Goal: Transaction & Acquisition: Purchase product/service

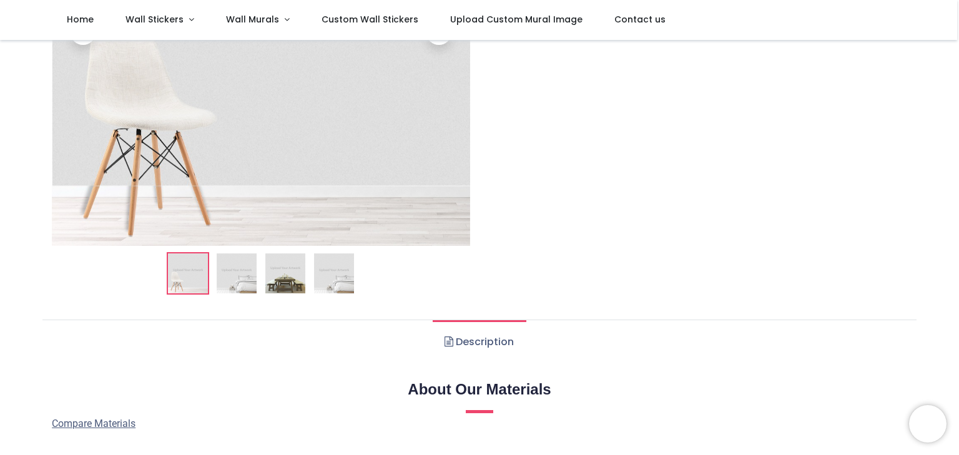
scroll to position [125, 0]
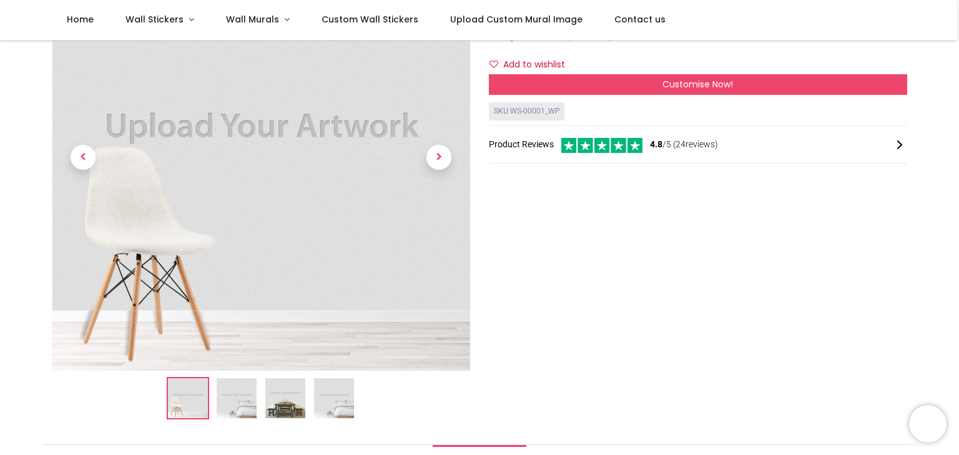
click at [235, 396] on img at bounding box center [237, 398] width 40 height 40
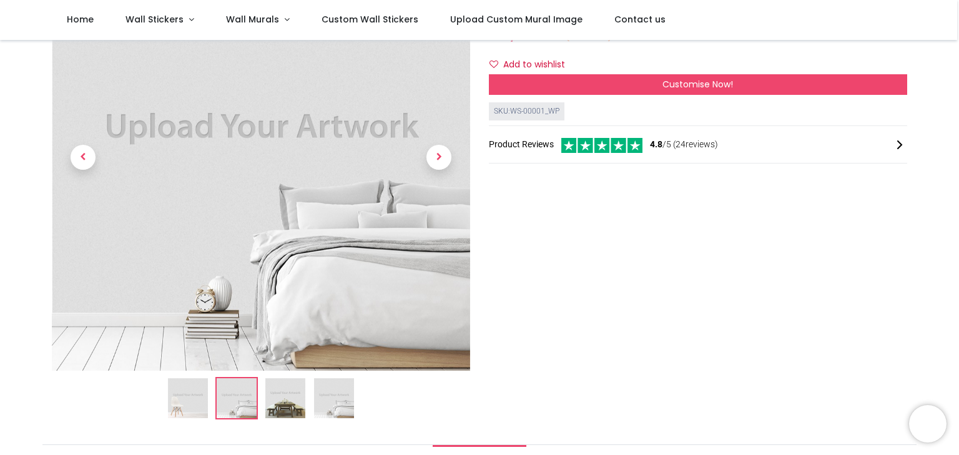
click at [263, 399] on ol at bounding box center [261, 398] width 418 height 42
click at [284, 391] on img at bounding box center [285, 398] width 40 height 40
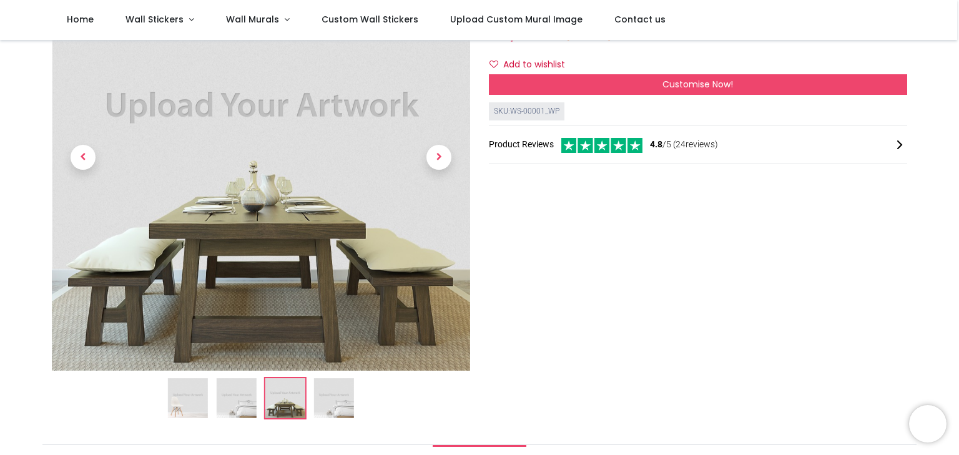
click at [323, 405] on img at bounding box center [334, 398] width 40 height 40
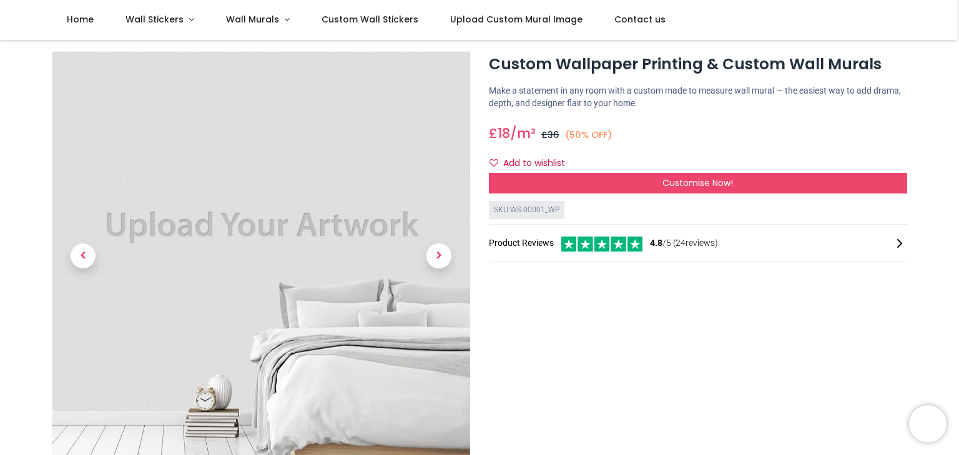
scroll to position [0, 0]
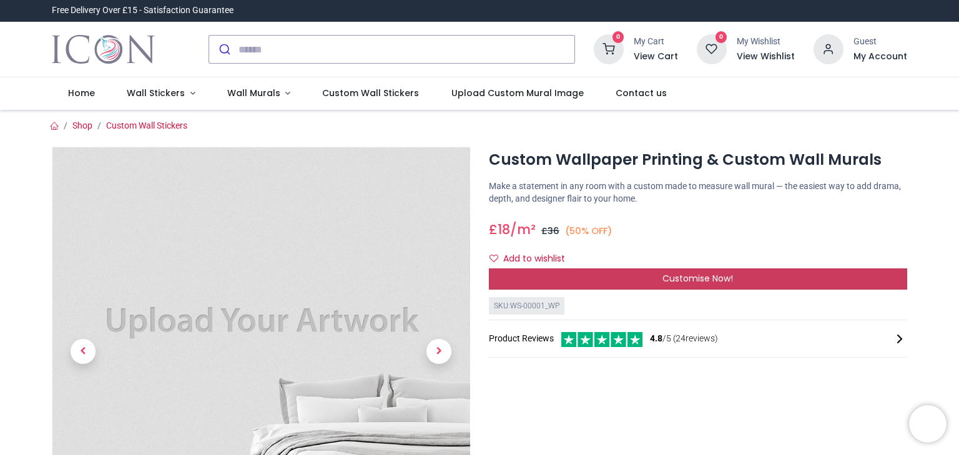
click at [704, 269] on div "Customise Now!" at bounding box center [698, 278] width 418 height 21
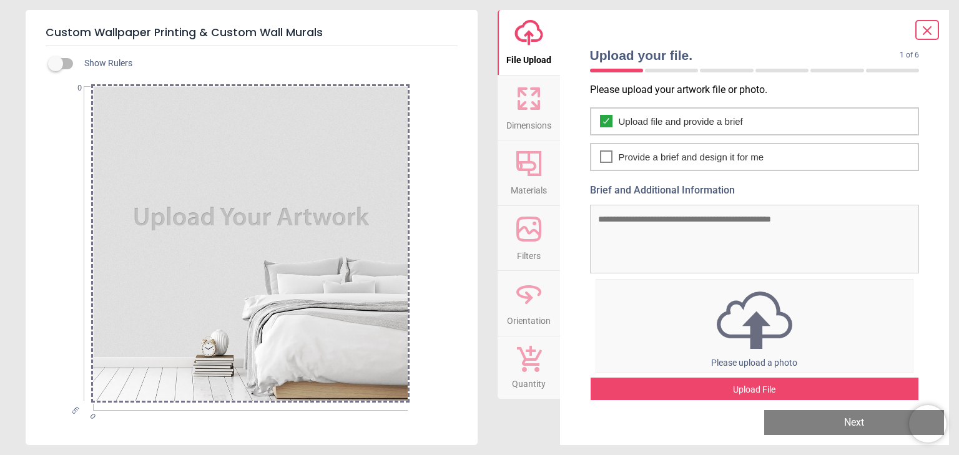
scroll to position [12, 0]
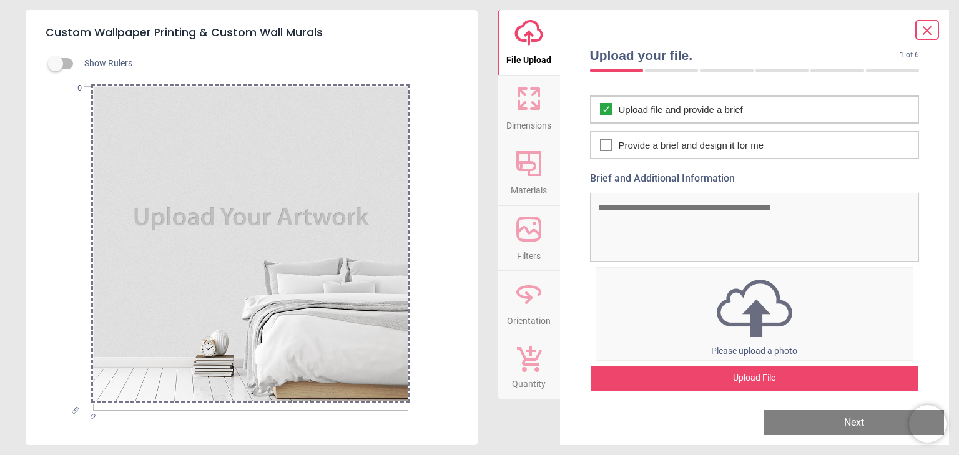
click at [759, 306] on img at bounding box center [754, 308] width 317 height 65
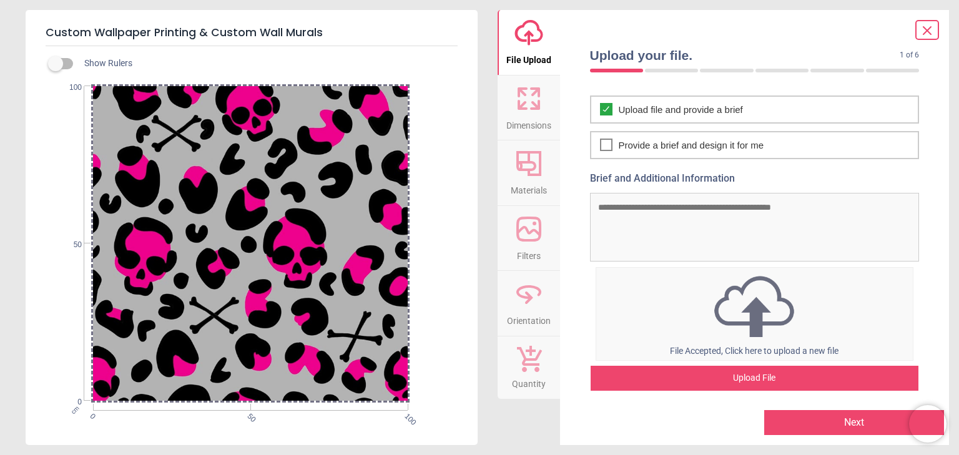
drag, startPoint x: 222, startPoint y: 217, endPoint x: 150, endPoint y: 213, distance: 71.9
click at [150, 213] on div at bounding box center [250, 243] width 315 height 315
click at [528, 177] on icon at bounding box center [529, 164] width 30 height 30
click at [688, 293] on img at bounding box center [754, 306] width 317 height 68
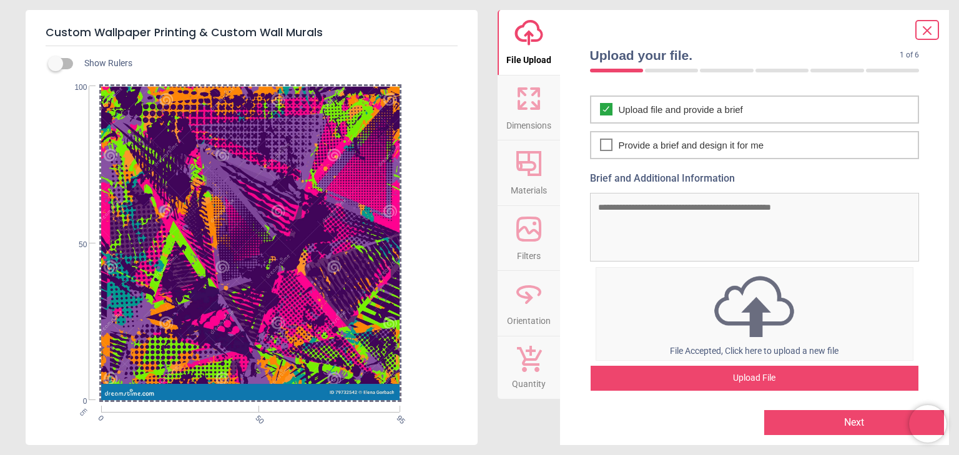
click at [715, 328] on img at bounding box center [754, 306] width 317 height 68
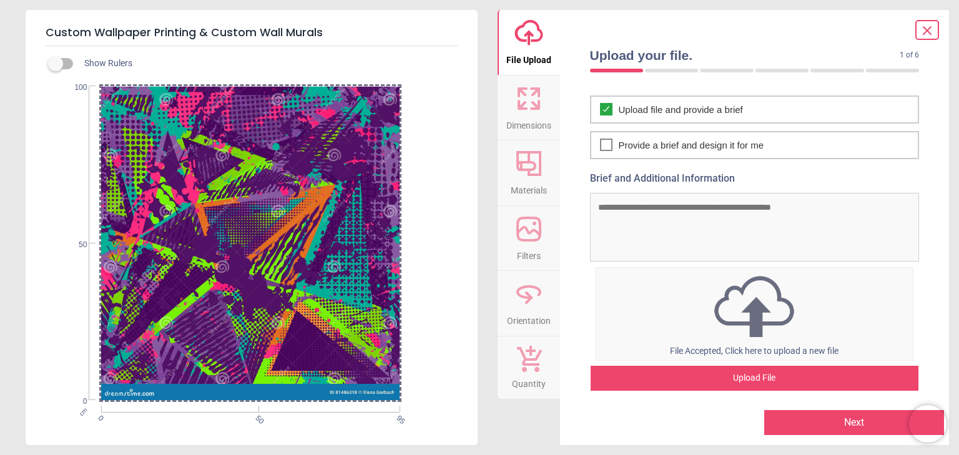
click at [725, 281] on img at bounding box center [754, 306] width 317 height 68
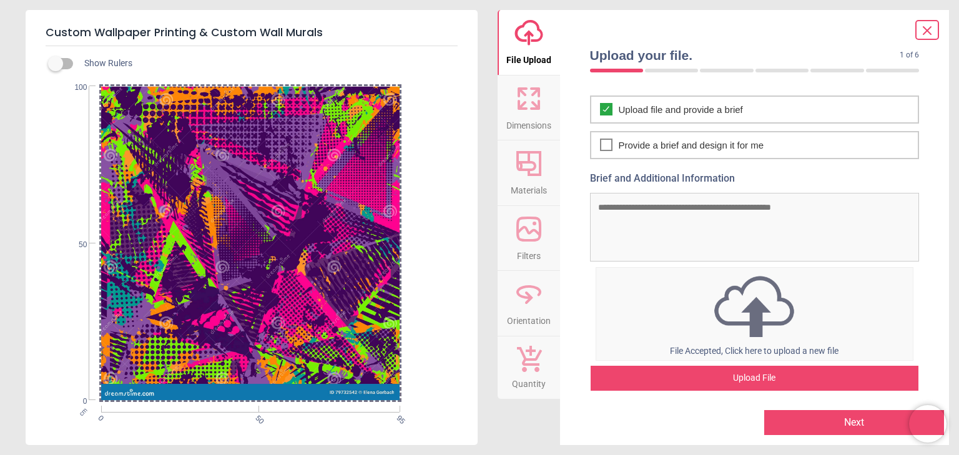
click at [828, 413] on button "Next" at bounding box center [854, 422] width 180 height 25
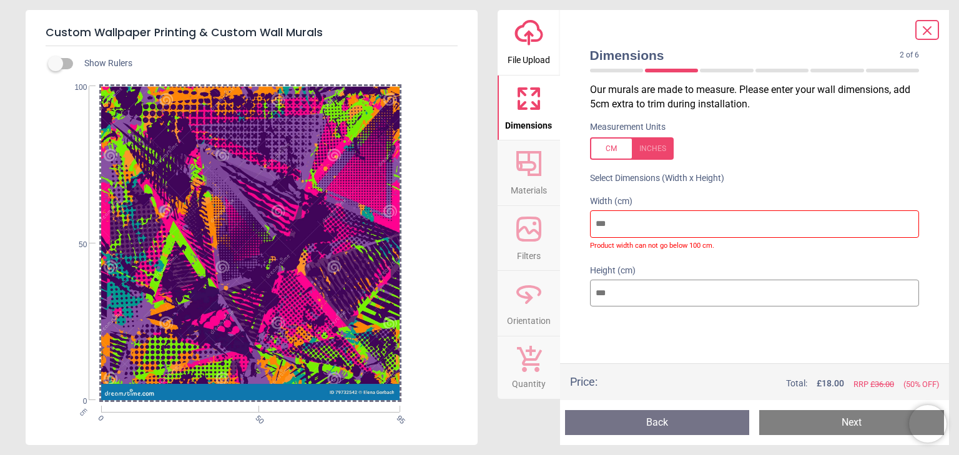
drag, startPoint x: 653, startPoint y: 225, endPoint x: 409, endPoint y: 242, distance: 244.6
click at [409, 242] on div "Custom Wallpaper Printing & Custom Wall Murals Show Rulers cm 0 50 95 0 50 100 …" at bounding box center [479, 227] width 959 height 455
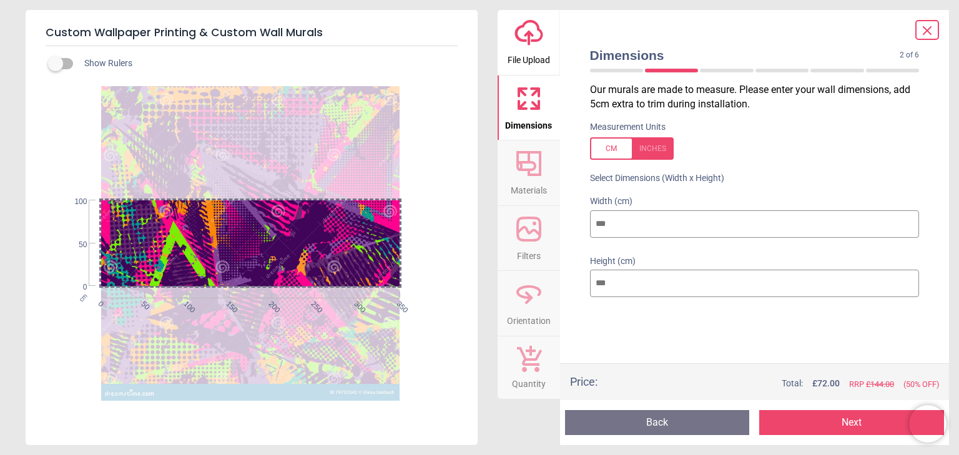
type input "***"
drag, startPoint x: 649, startPoint y: 283, endPoint x: 521, endPoint y: 279, distance: 128.0
click at [521, 279] on div "upload-cloud-line File Upload Dimensions Crop Materials Filters Orientation Qua…" at bounding box center [723, 227] width 452 height 435
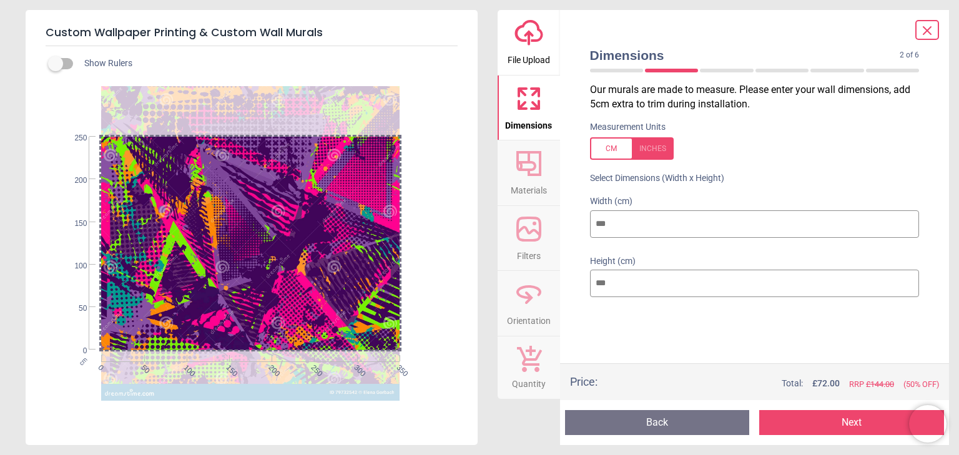
type input "***"
click at [827, 421] on button "Next" at bounding box center [851, 422] width 185 height 25
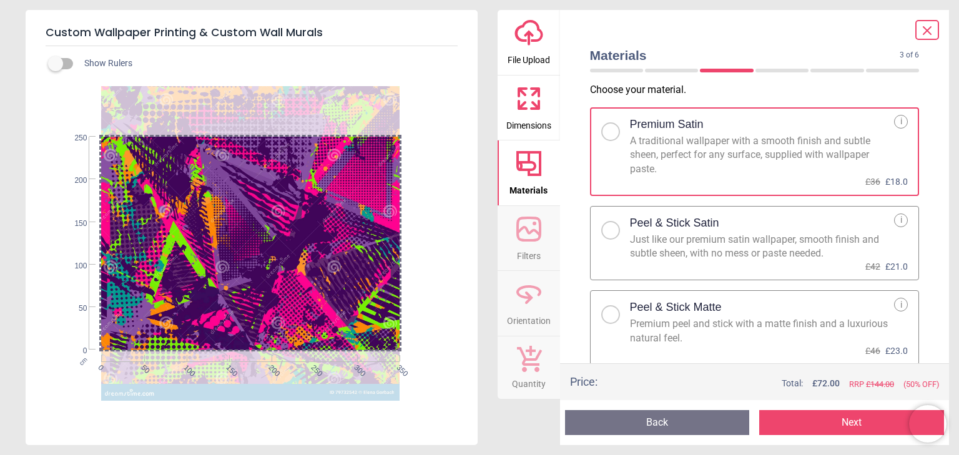
click at [609, 228] on div at bounding box center [610, 230] width 7 height 7
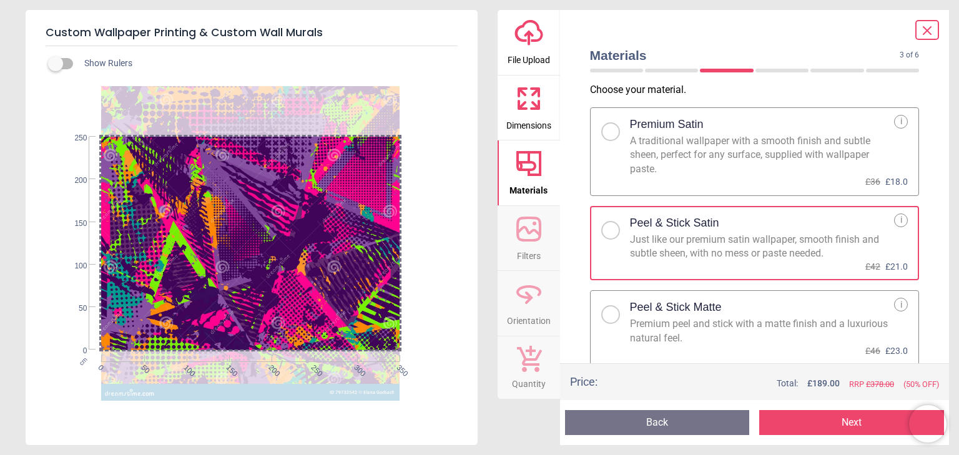
click at [618, 121] on div at bounding box center [615, 128] width 29 height 26
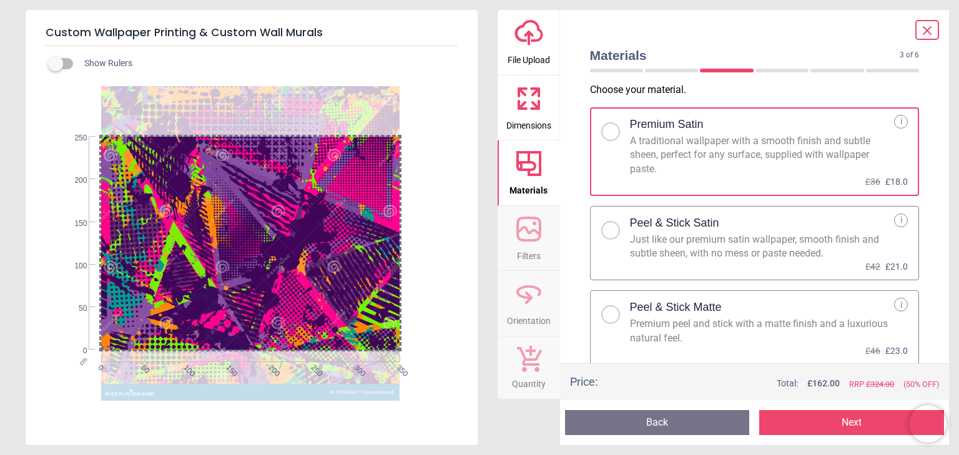
click at [630, 419] on button "Back" at bounding box center [657, 422] width 185 height 25
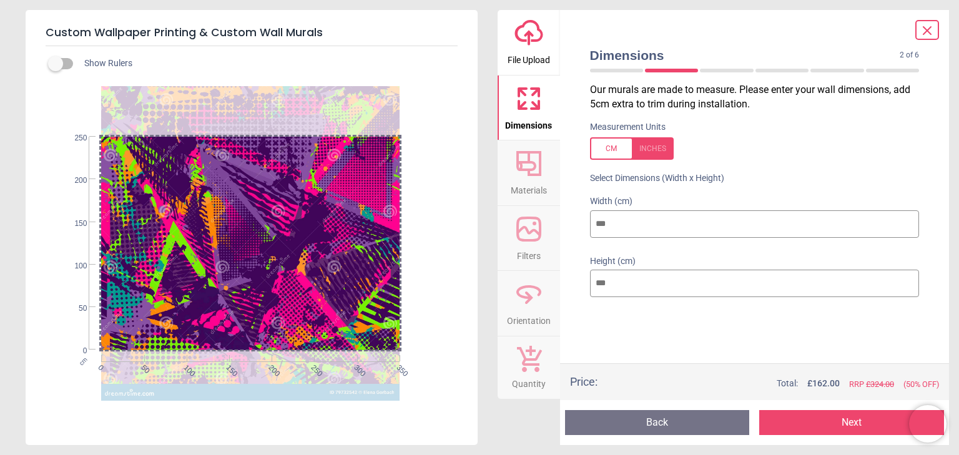
click at [808, 414] on button "Next" at bounding box center [851, 422] width 185 height 25
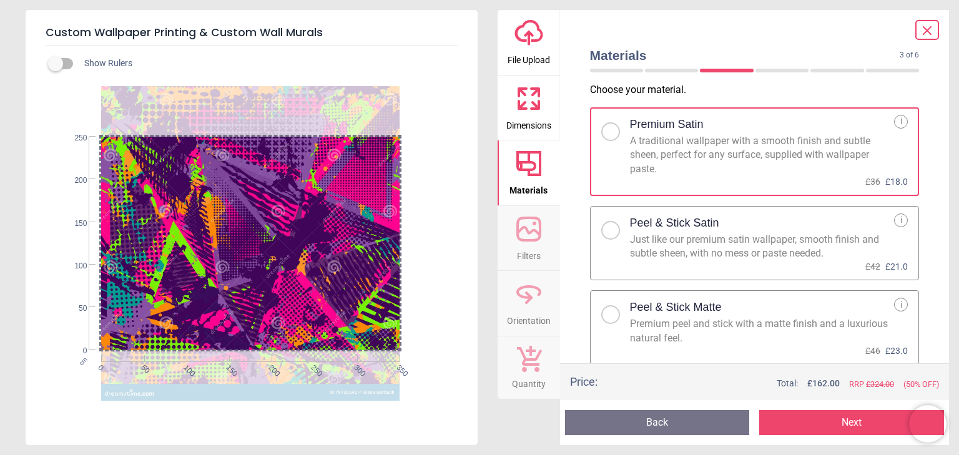
click at [609, 230] on div at bounding box center [610, 230] width 7 height 7
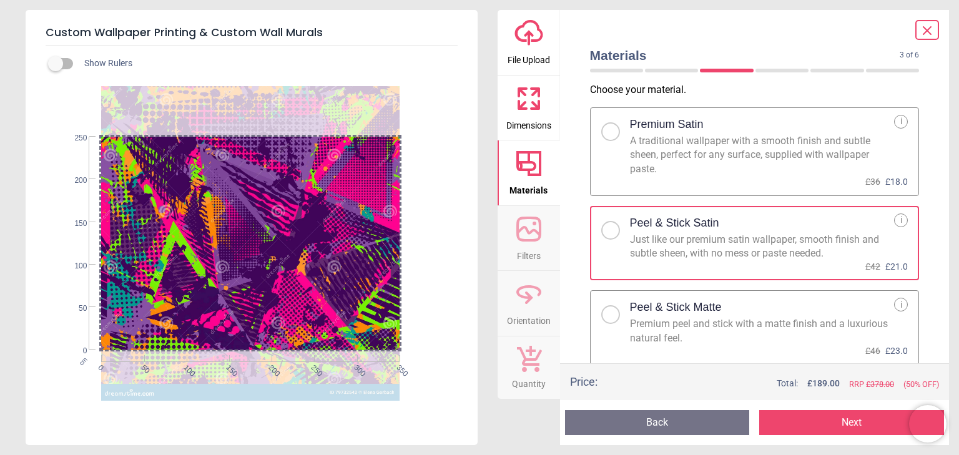
click at [613, 120] on div at bounding box center [615, 128] width 29 height 26
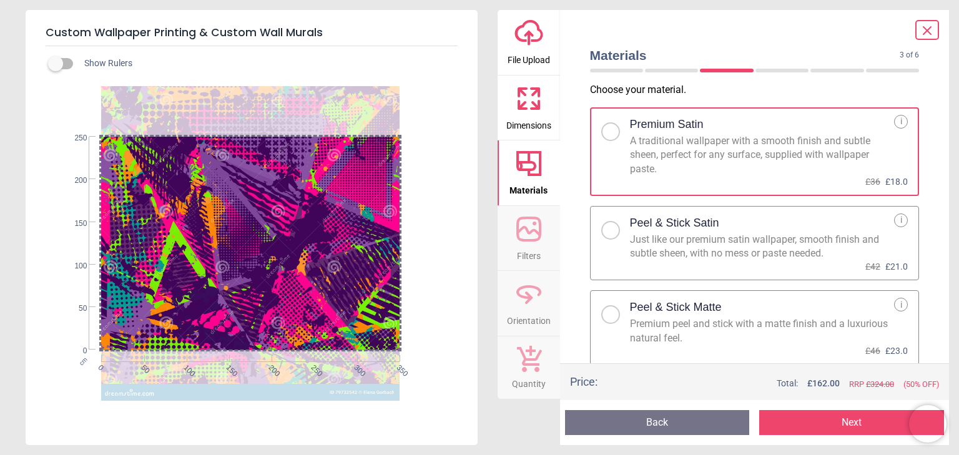
click at [612, 311] on div at bounding box center [610, 314] width 7 height 7
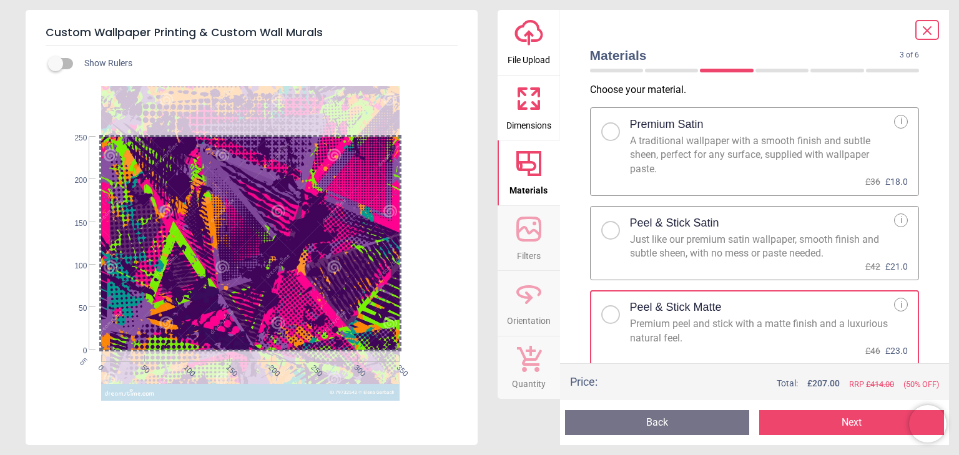
click at [611, 227] on div at bounding box center [610, 230] width 7 height 7
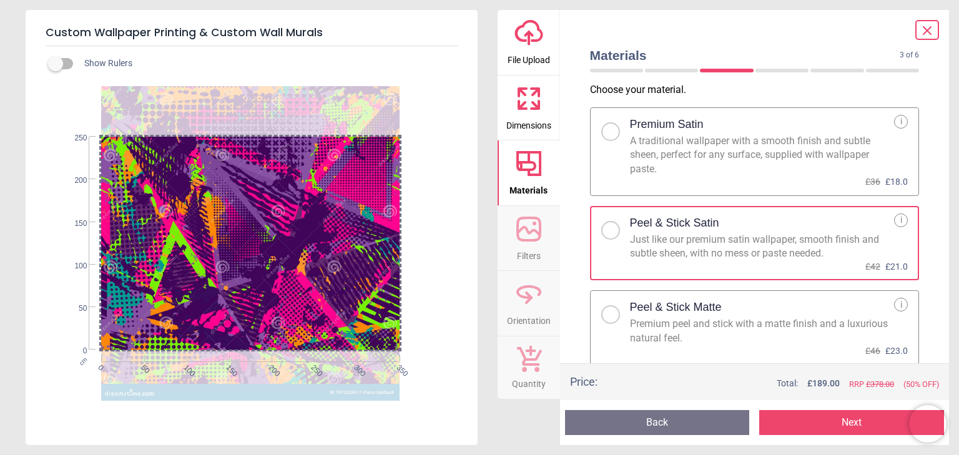
click at [812, 414] on button "Next" at bounding box center [851, 422] width 185 height 25
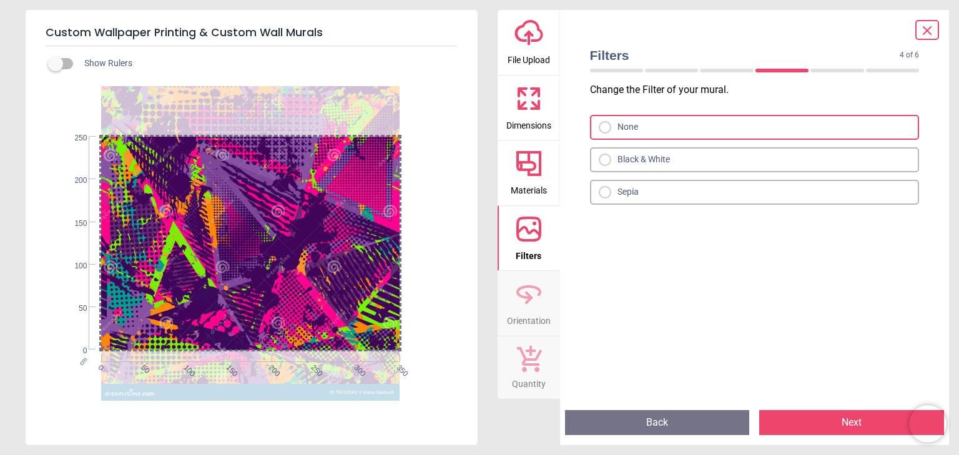
click at [609, 155] on div at bounding box center [605, 160] width 12 height 12
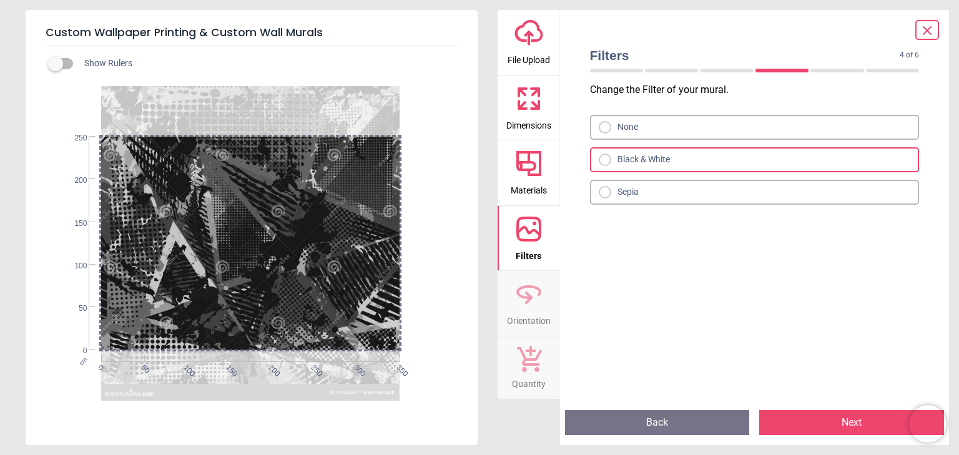
click at [609, 189] on div at bounding box center [605, 192] width 12 height 12
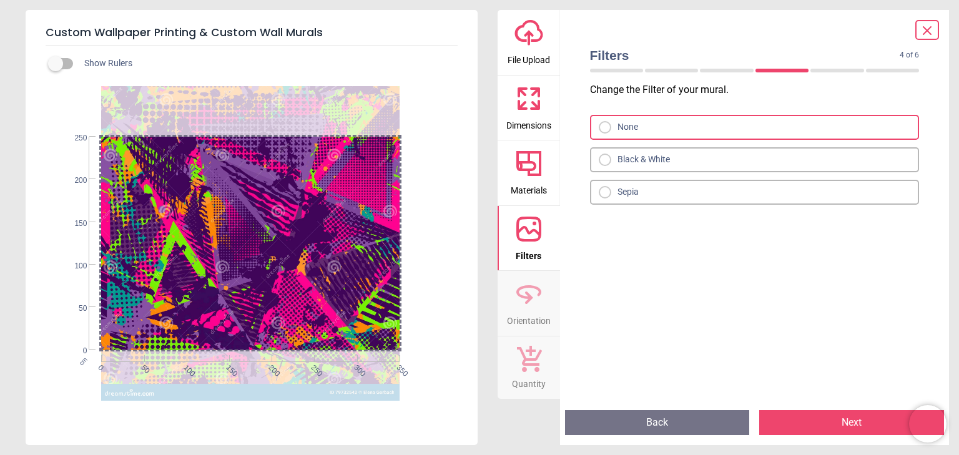
click at [835, 440] on div "Preview Back Next Next" at bounding box center [754, 422] width 389 height 45
click at [835, 422] on button "Next" at bounding box center [851, 422] width 185 height 25
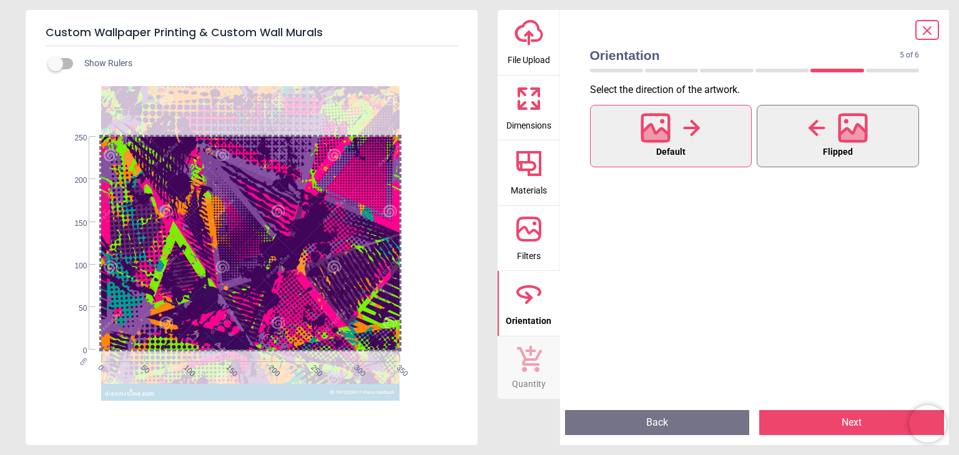
click at [773, 144] on button "Flipped" at bounding box center [837, 136] width 162 height 62
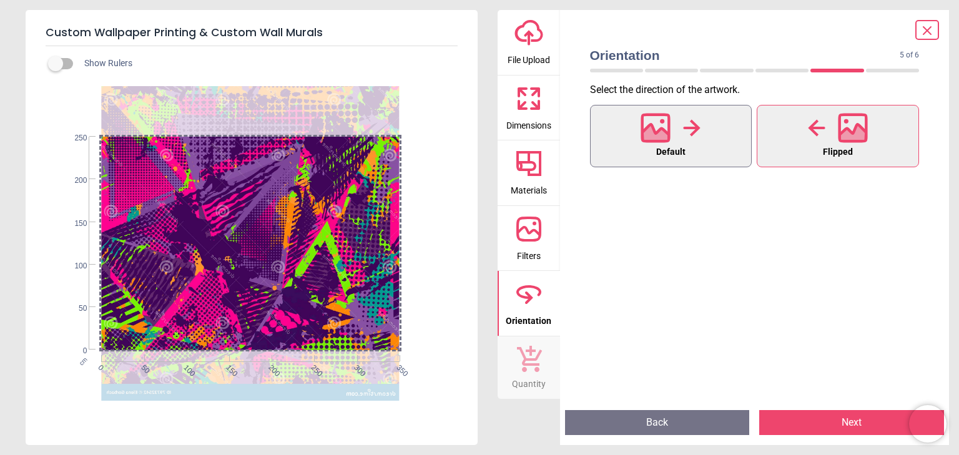
click at [718, 146] on button "Default" at bounding box center [671, 136] width 162 height 62
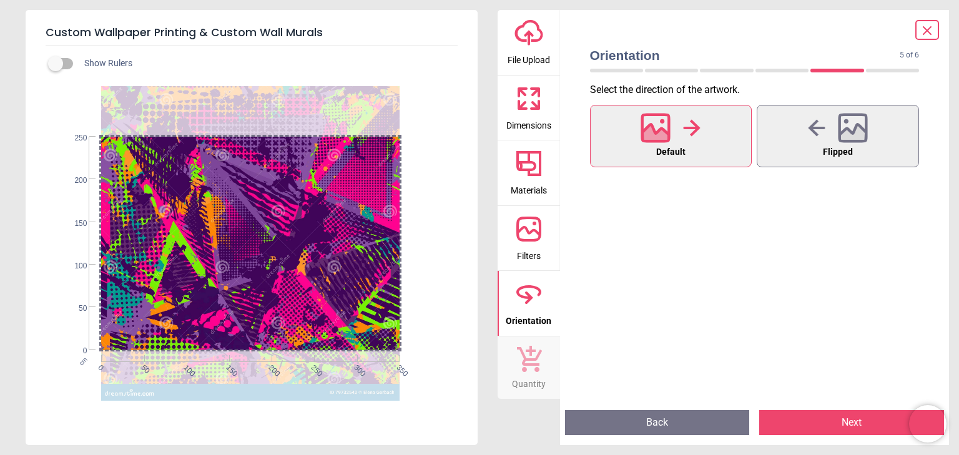
click at [839, 436] on div "Preview Back Next Next" at bounding box center [754, 422] width 389 height 45
click at [846, 418] on button "Next" at bounding box center [851, 422] width 185 height 25
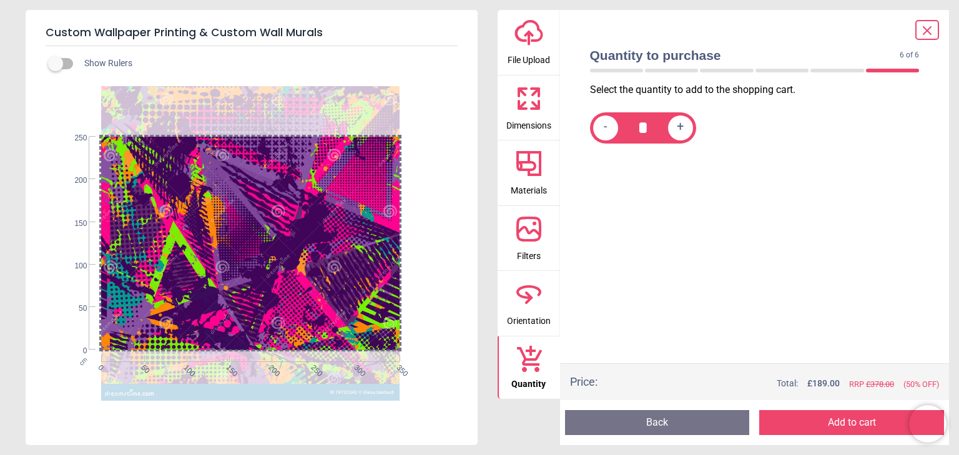
click at [846, 418] on button "Add to cart" at bounding box center [851, 422] width 185 height 25
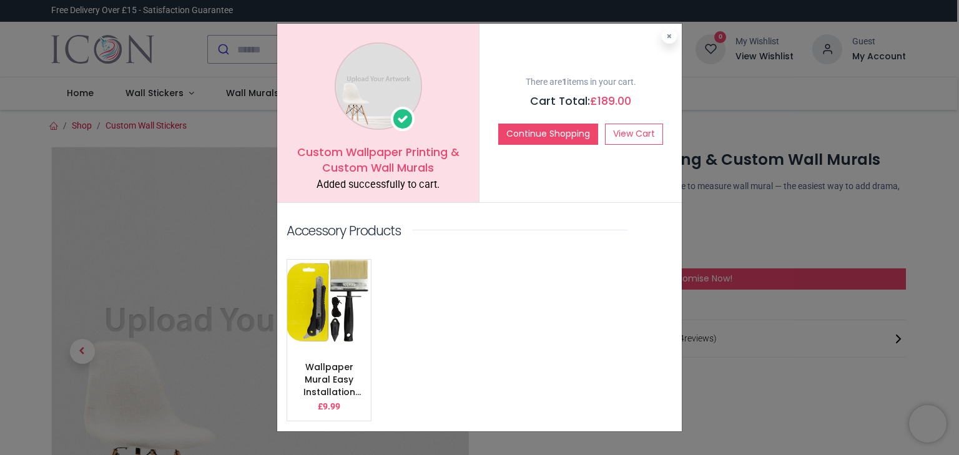
click at [664, 39] on button at bounding box center [669, 36] width 15 height 15
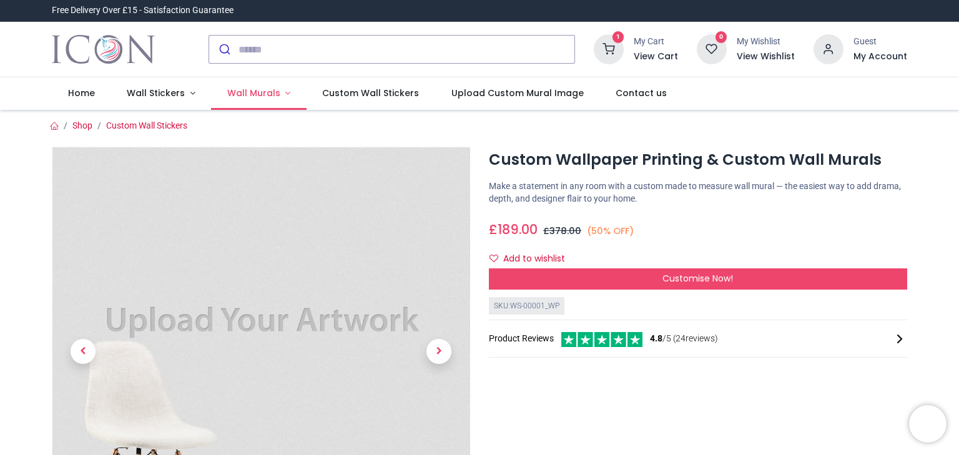
click at [266, 89] on span "Wall Murals" at bounding box center [253, 93] width 53 height 12
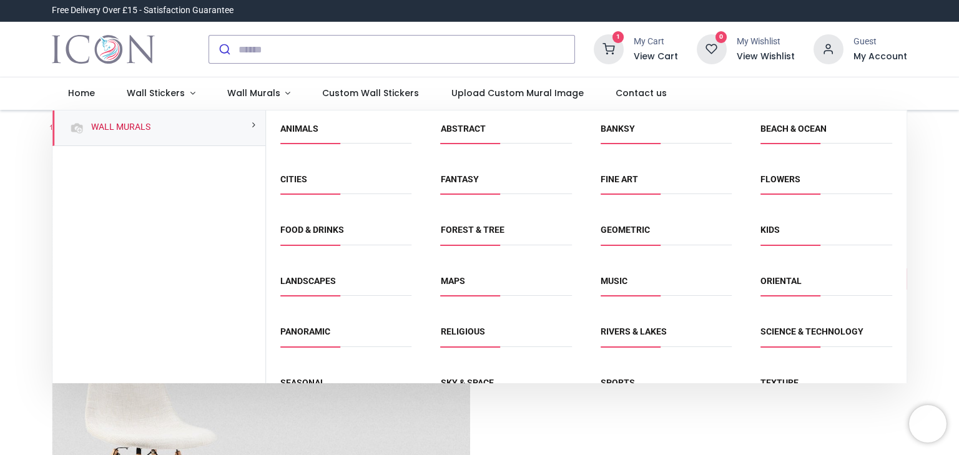
click at [327, 73] on div "1 My Cart View Cart 0 Guest" at bounding box center [479, 49] width 874 height 55
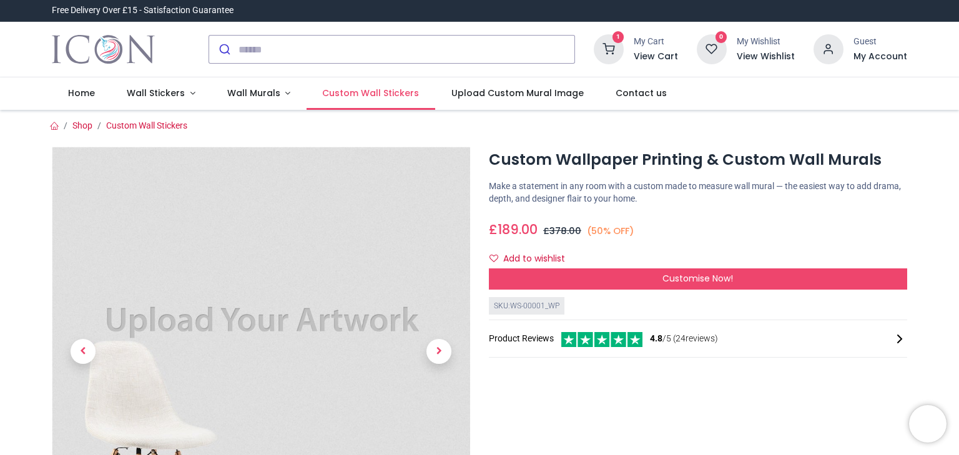
click at [329, 92] on span "Custom Wall Stickers" at bounding box center [370, 93] width 97 height 12
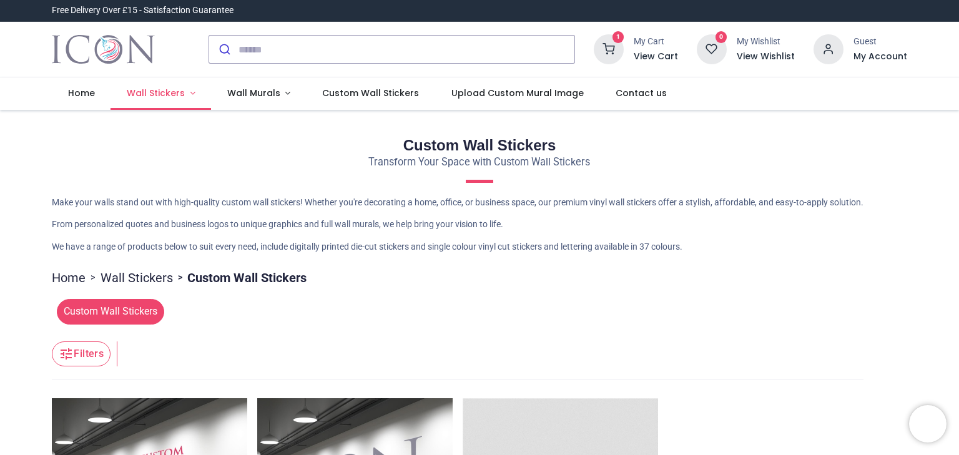
click at [180, 97] on span "Wall Stickers" at bounding box center [156, 93] width 58 height 12
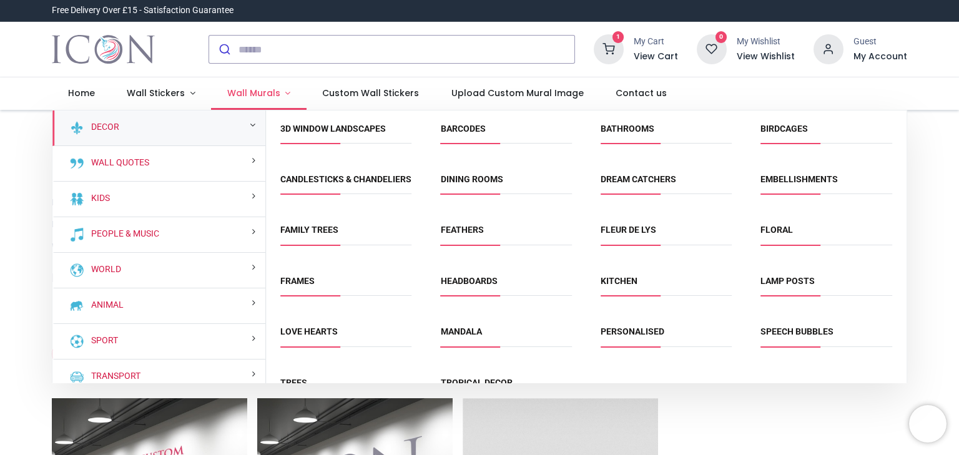
click at [261, 105] on link "Wall Murals" at bounding box center [258, 93] width 95 height 32
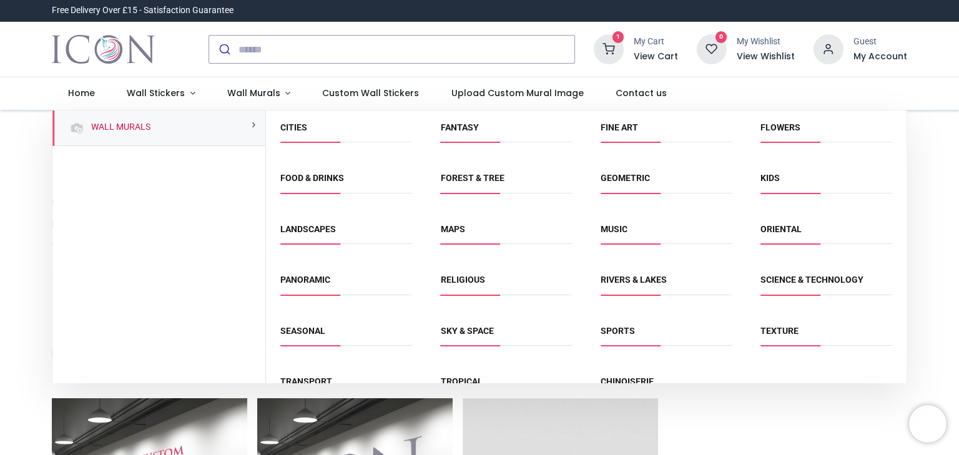
scroll to position [81, 0]
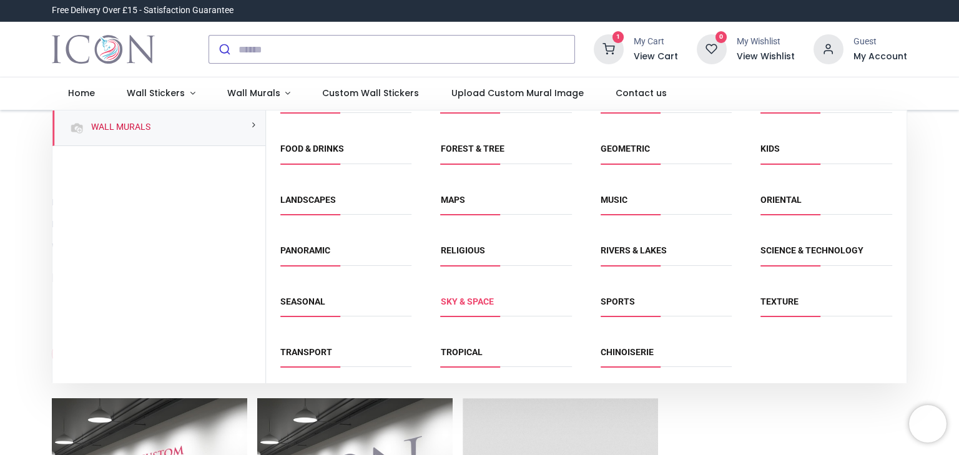
click at [484, 301] on link "Sky & Space" at bounding box center [467, 301] width 53 height 10
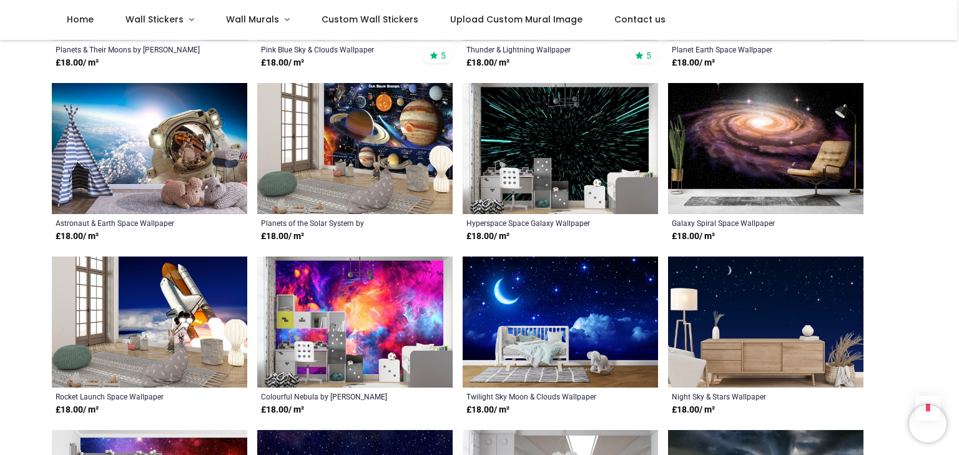
scroll to position [999, 0]
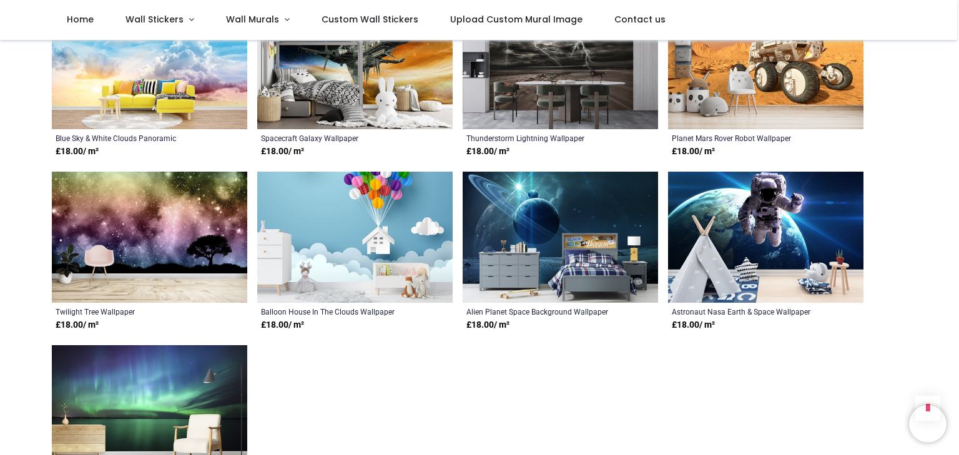
scroll to position [2372, 0]
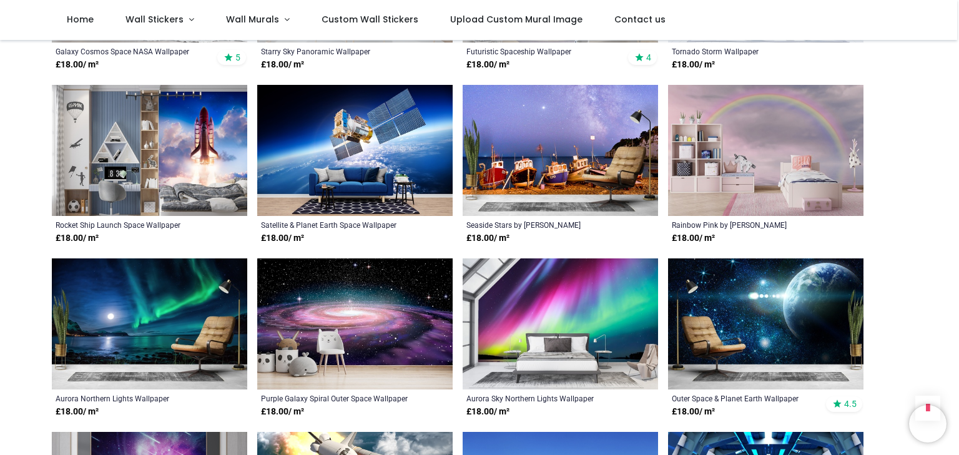
scroll to position [1186, 0]
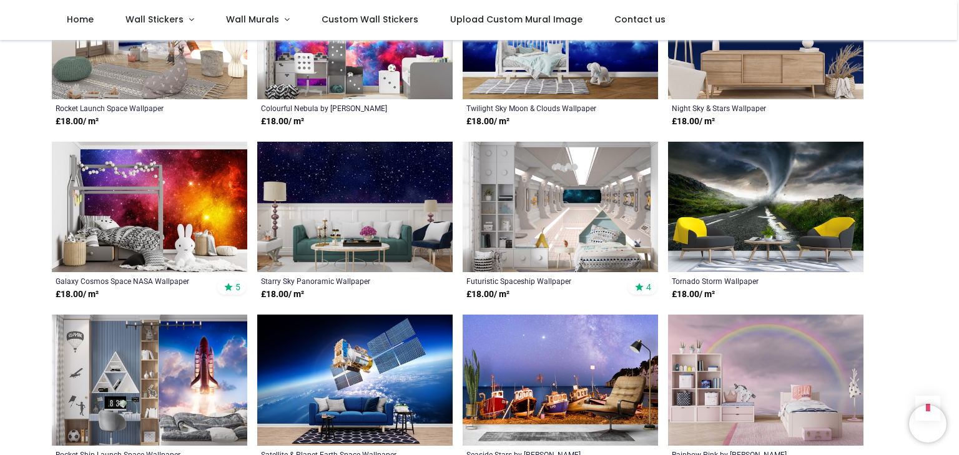
click at [183, 240] on img at bounding box center [149, 207] width 195 height 131
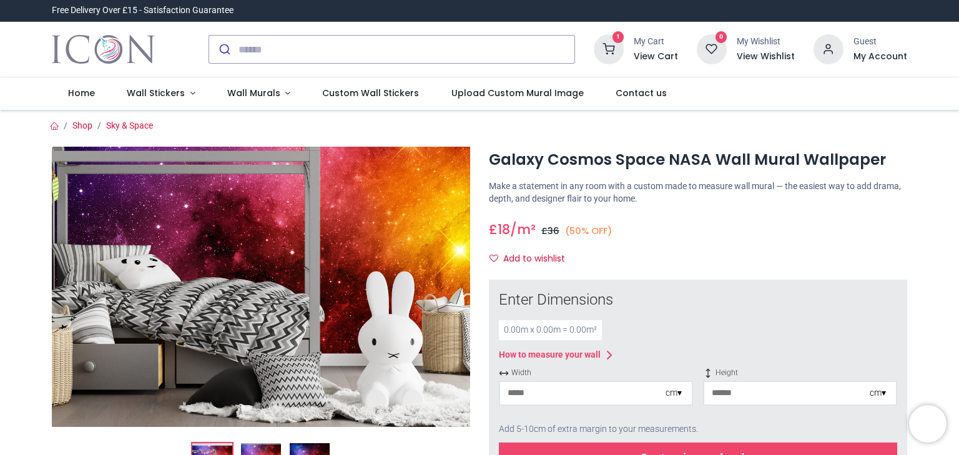
click at [250, 349] on img at bounding box center [261, 287] width 418 height 280
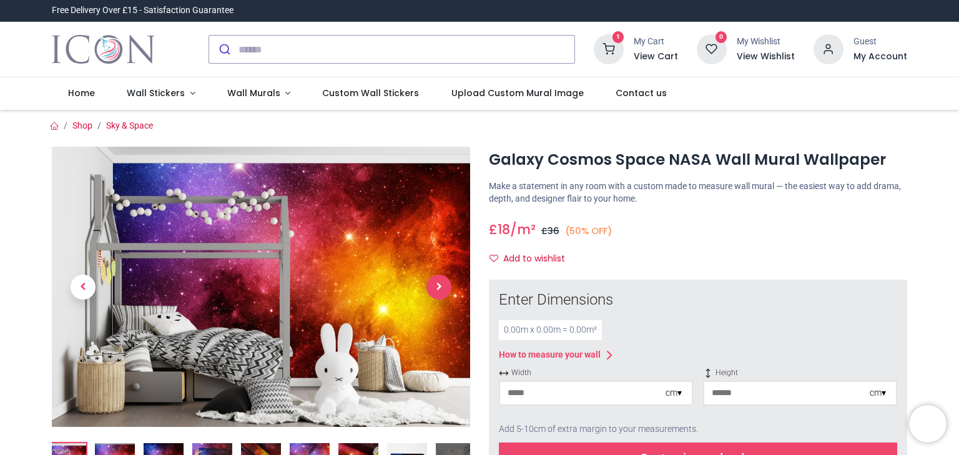
click at [437, 279] on span "Next" at bounding box center [438, 287] width 25 height 25
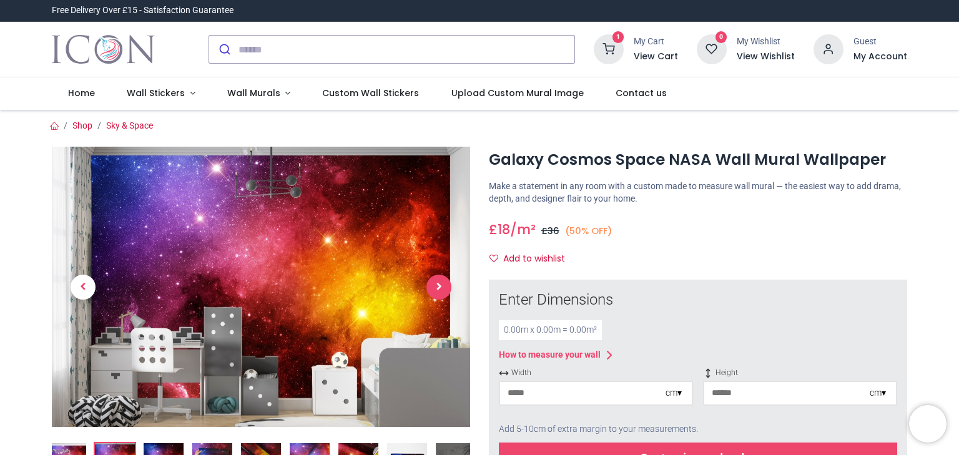
click at [437, 280] on span "Next" at bounding box center [438, 287] width 25 height 25
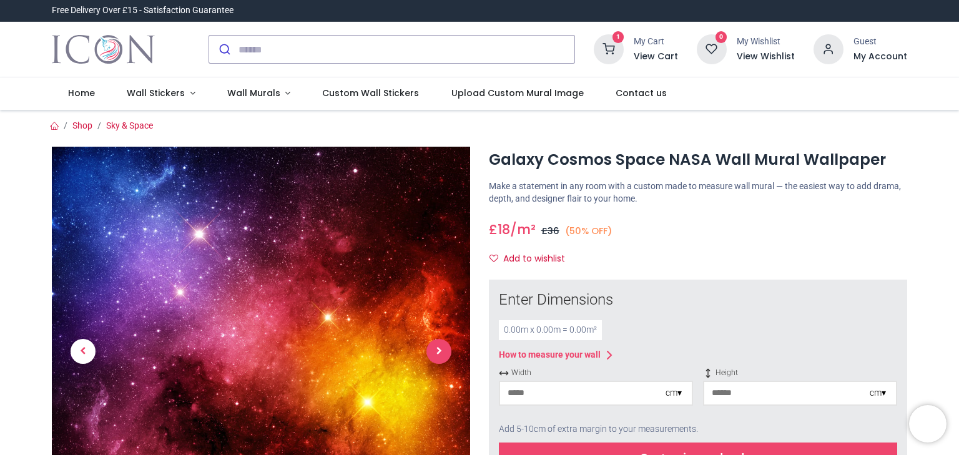
click at [437, 280] on link at bounding box center [439, 351] width 62 height 286
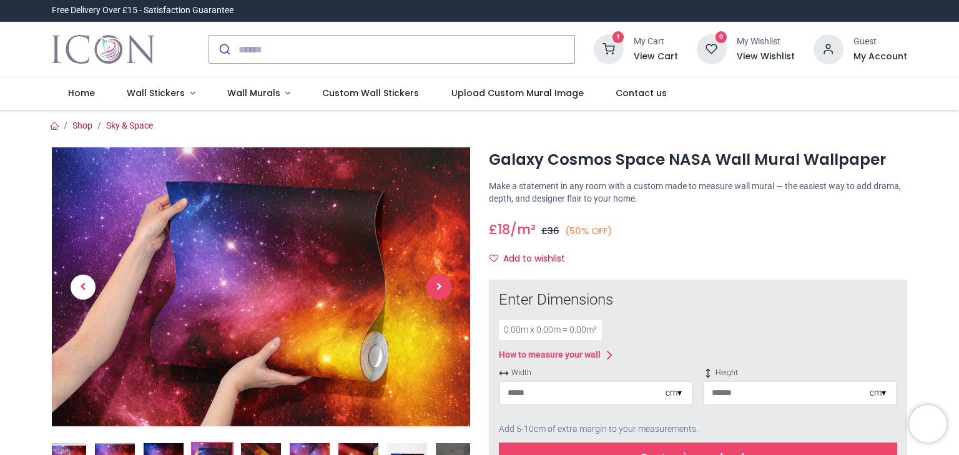
click at [437, 280] on span "Next" at bounding box center [438, 287] width 25 height 25
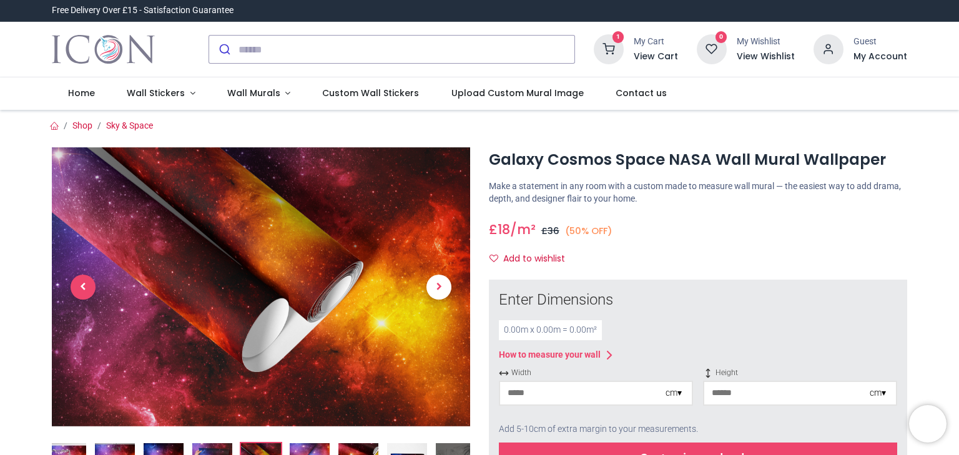
click at [85, 281] on span "Previous" at bounding box center [83, 287] width 25 height 25
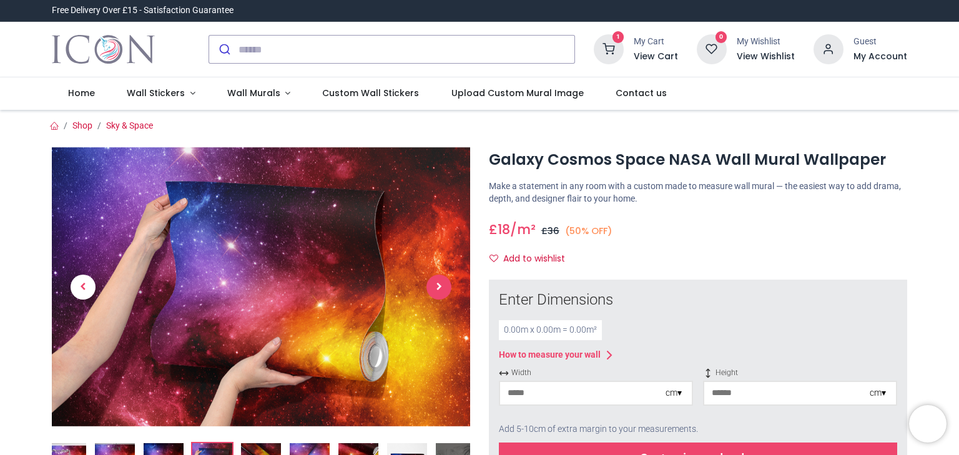
click at [429, 285] on span "Next" at bounding box center [438, 287] width 25 height 25
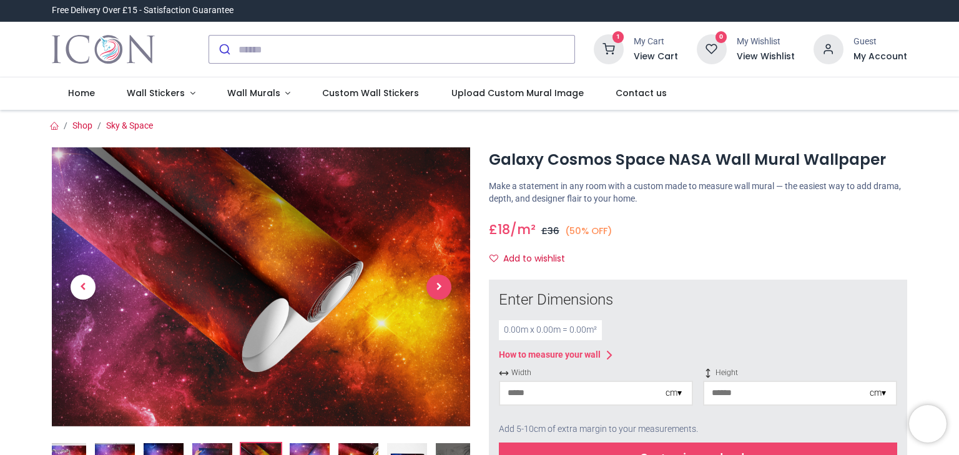
click at [429, 285] on span "Next" at bounding box center [438, 287] width 25 height 25
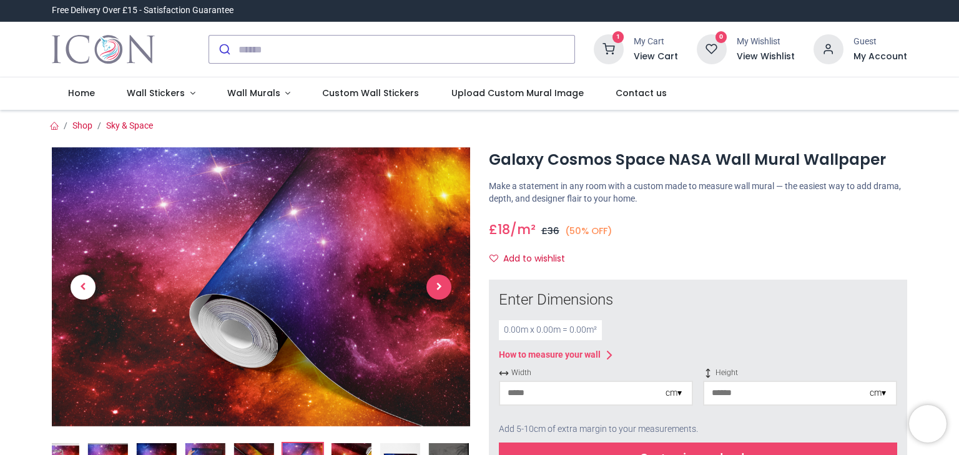
click at [429, 285] on span "Next" at bounding box center [438, 287] width 25 height 25
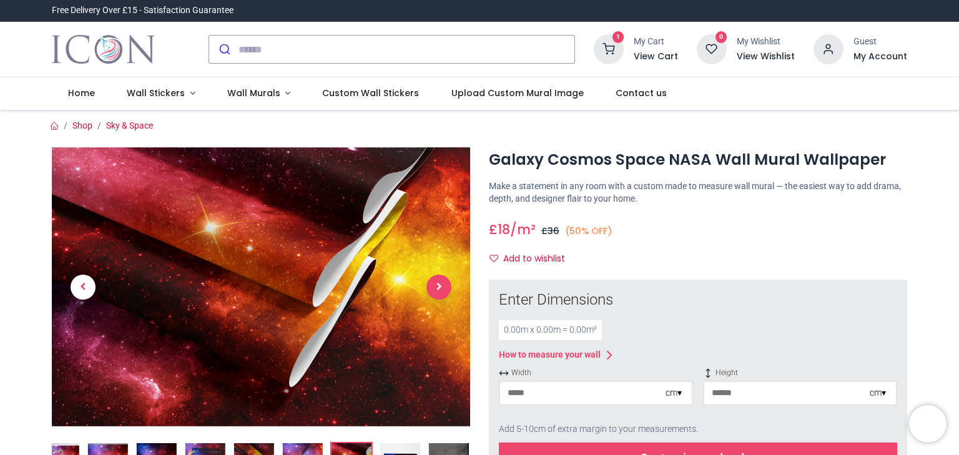
click at [429, 284] on span "Next" at bounding box center [438, 287] width 25 height 25
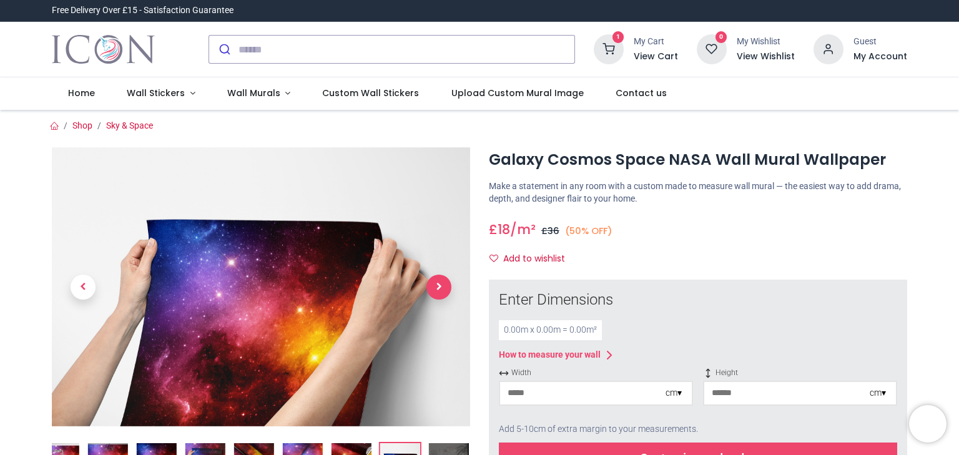
click at [428, 283] on span "Next" at bounding box center [438, 287] width 25 height 25
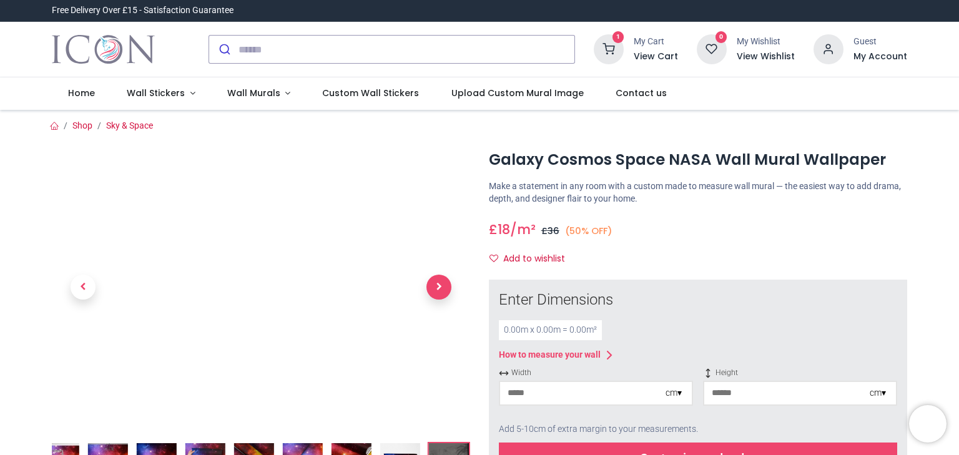
click at [428, 283] on span "Next" at bounding box center [438, 287] width 25 height 25
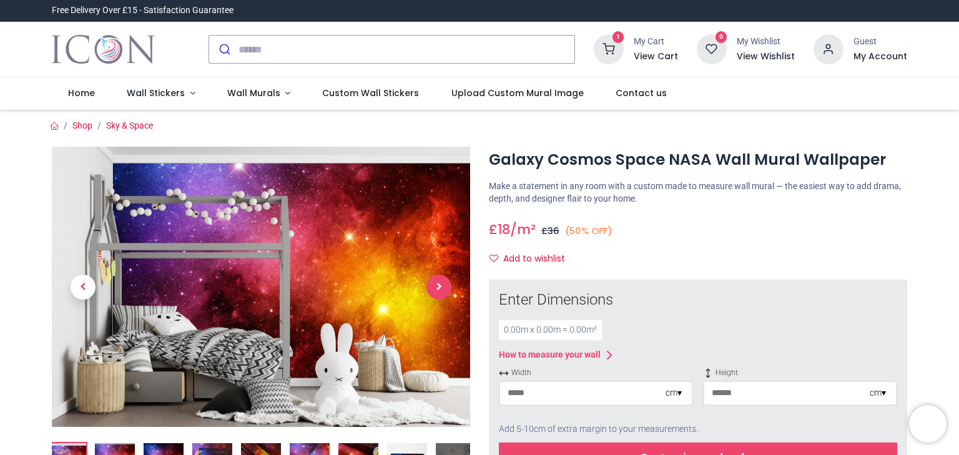
click at [428, 283] on span "Next" at bounding box center [438, 287] width 25 height 25
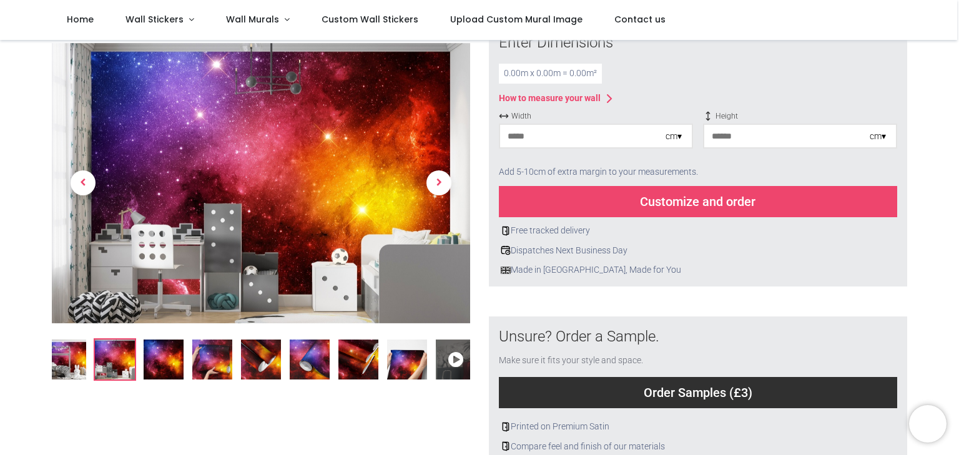
scroll to position [62, 0]
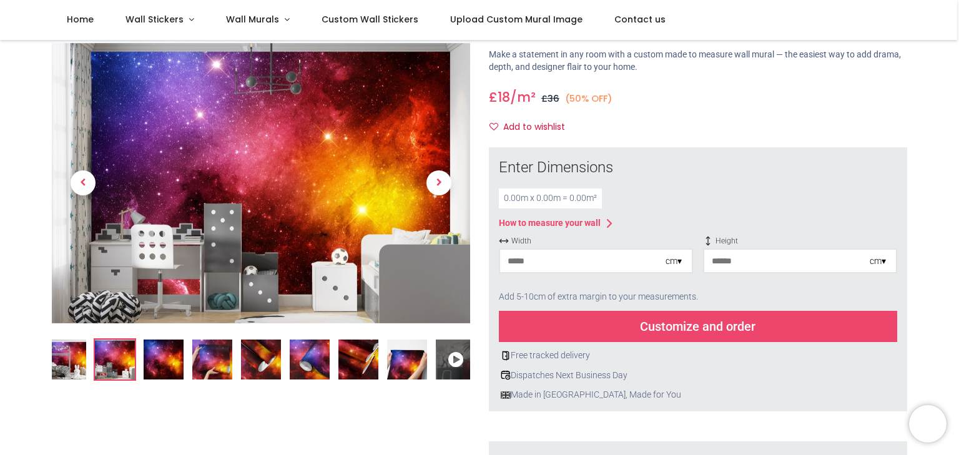
click at [590, 264] on input "number" at bounding box center [582, 261] width 165 height 22
click at [590, 220] on div "How to measure your wall" at bounding box center [550, 223] width 102 height 12
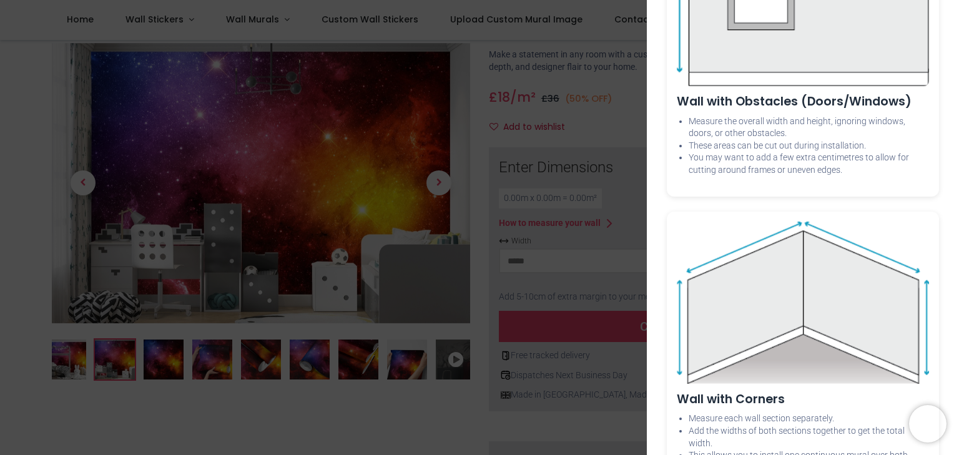
scroll to position [875, 0]
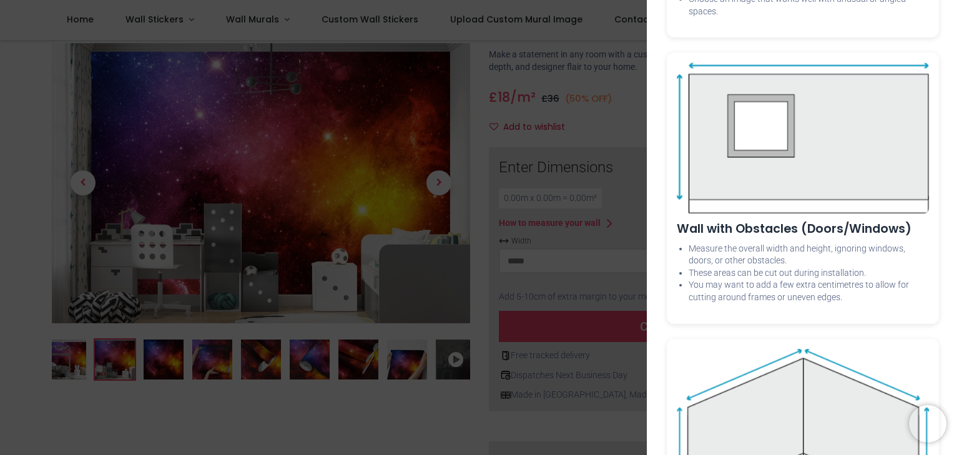
click at [601, 138] on div "× How to Measure Your Wall Standard Wall Measure from edge to edge at the wides…" at bounding box center [479, 227] width 959 height 455
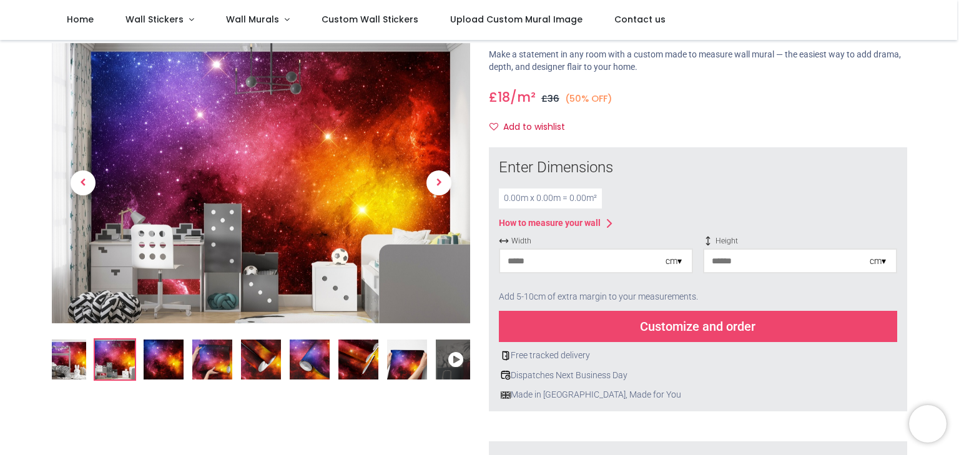
click at [573, 260] on input "number" at bounding box center [582, 261] width 165 height 22
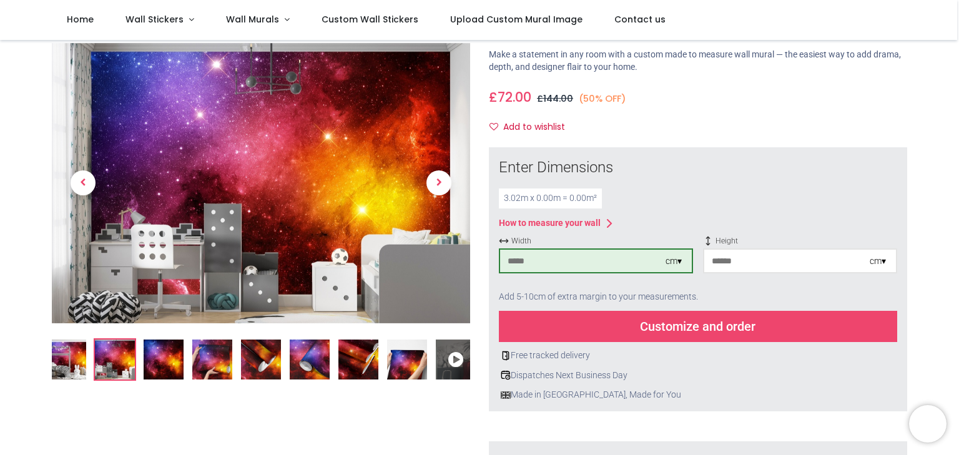
type input "***"
click at [755, 269] on input "number" at bounding box center [786, 261] width 165 height 22
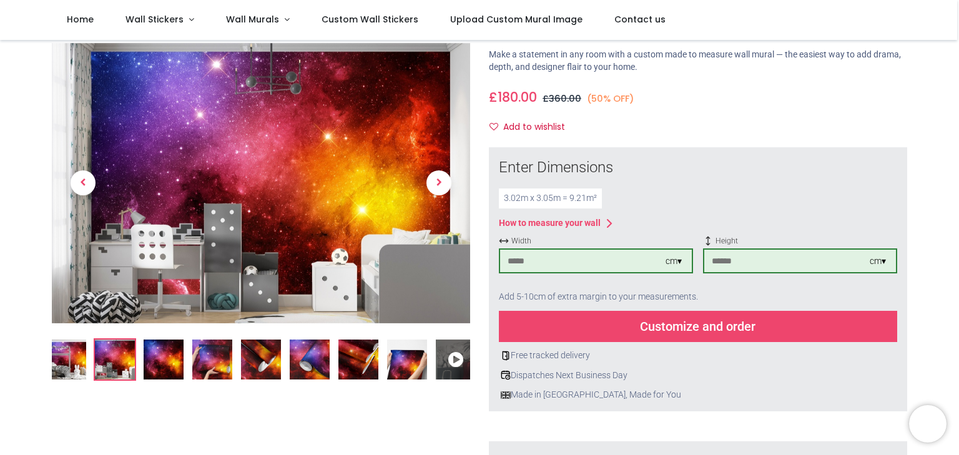
type input "***"
click at [697, 321] on div "Customize and order" at bounding box center [698, 326] width 398 height 31
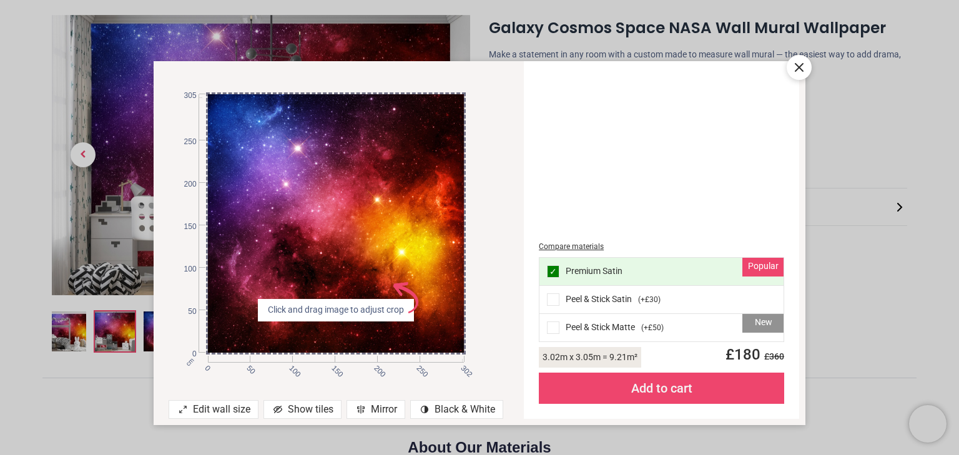
click at [550, 297] on span at bounding box center [553, 299] width 12 height 12
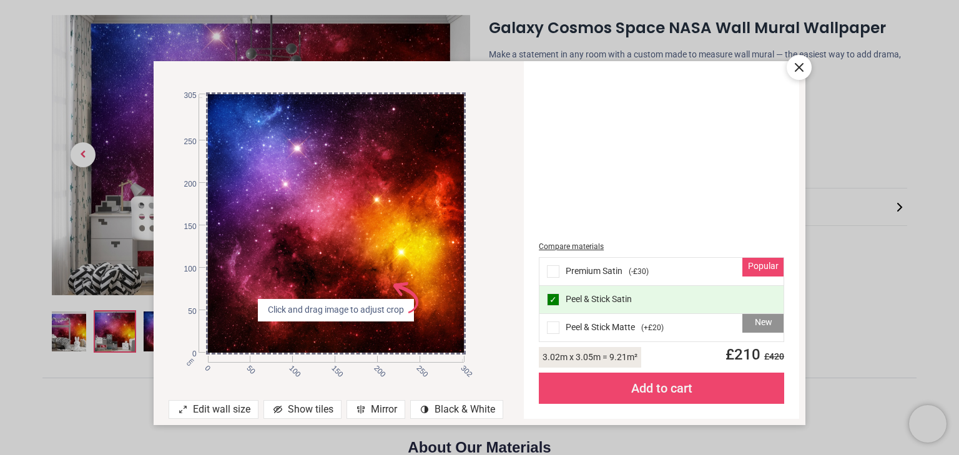
drag, startPoint x: 359, startPoint y: 269, endPoint x: 274, endPoint y: 296, distance: 89.2
click at [274, 296] on div at bounding box center [335, 223] width 258 height 258
drag, startPoint x: 358, startPoint y: 202, endPoint x: 350, endPoint y: 244, distance: 42.7
click at [352, 266] on div at bounding box center [334, 223] width 258 height 258
click at [312, 406] on div "Show tiles" at bounding box center [302, 409] width 78 height 19
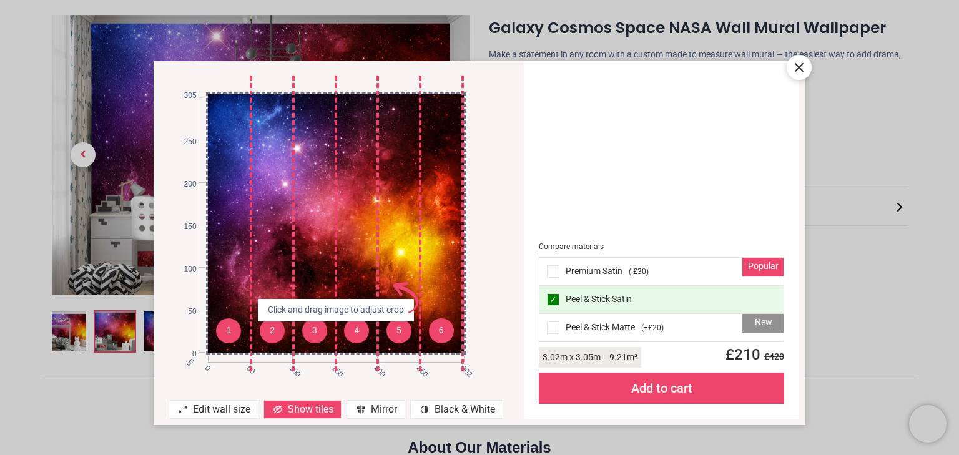
click at [382, 411] on div "Mirror" at bounding box center [375, 409] width 59 height 19
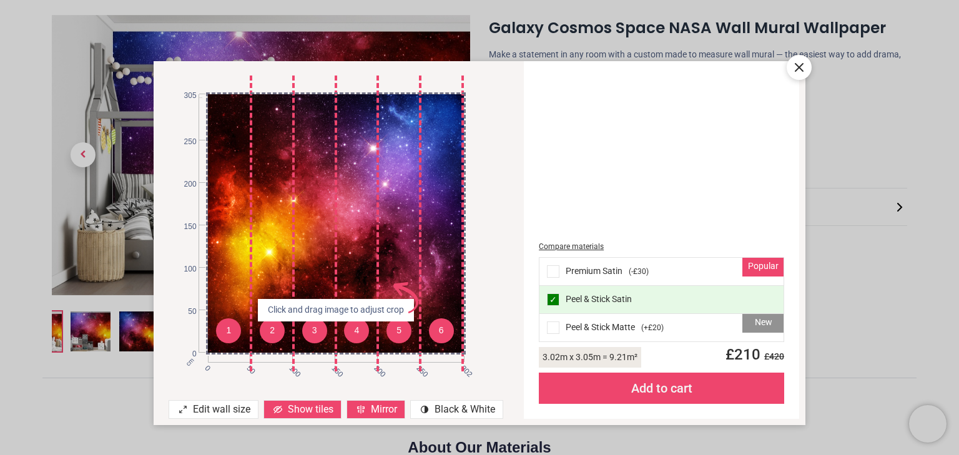
click at [382, 409] on div "Mirror" at bounding box center [375, 409] width 59 height 19
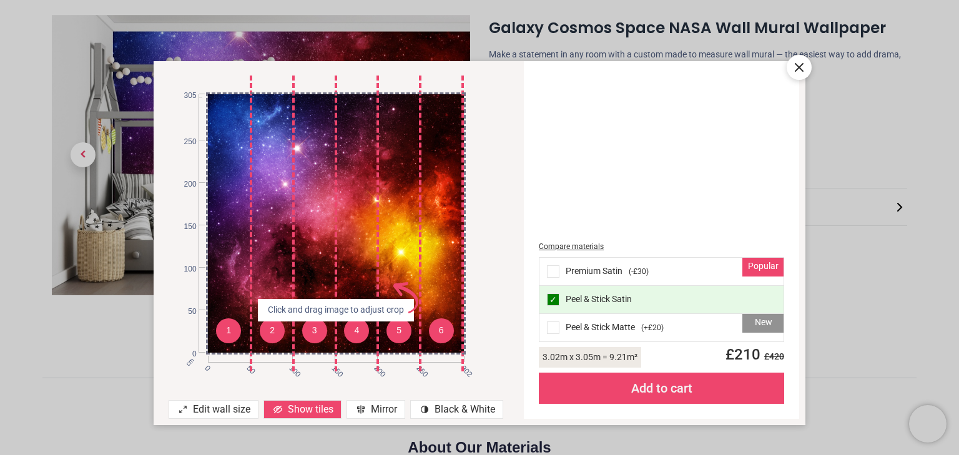
click at [382, 409] on div "Mirror" at bounding box center [375, 409] width 59 height 19
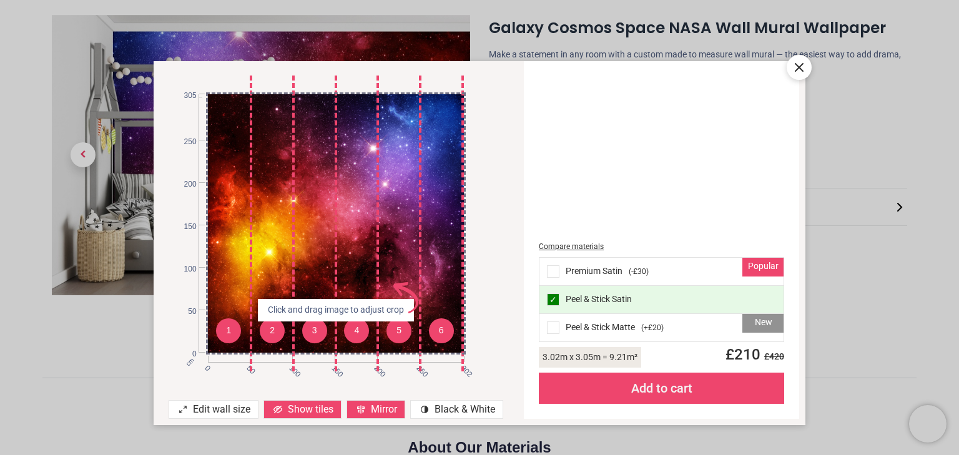
click at [382, 409] on div "Mirror" at bounding box center [375, 409] width 59 height 19
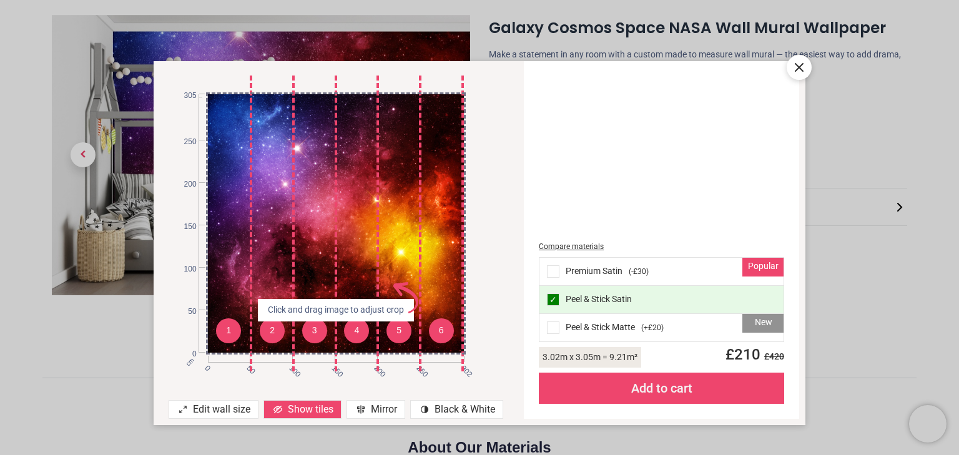
click at [382, 409] on div "Mirror" at bounding box center [375, 409] width 59 height 19
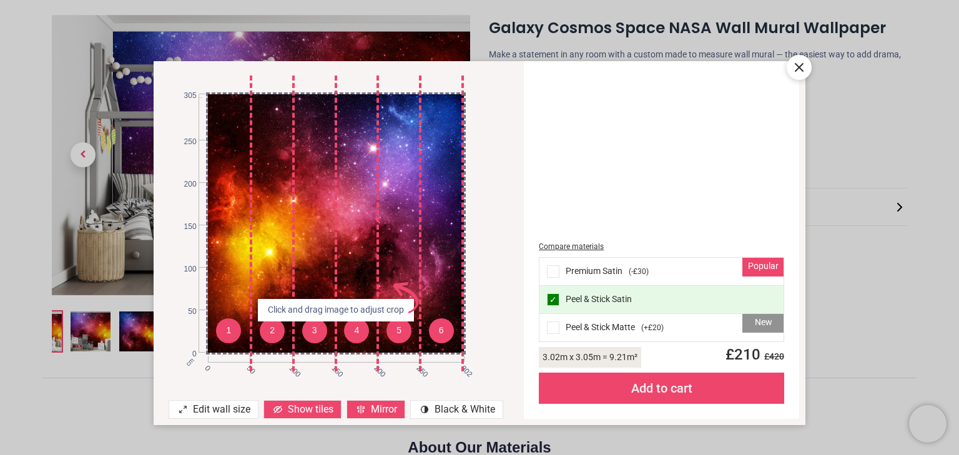
click at [382, 409] on div "Mirror" at bounding box center [375, 409] width 59 height 19
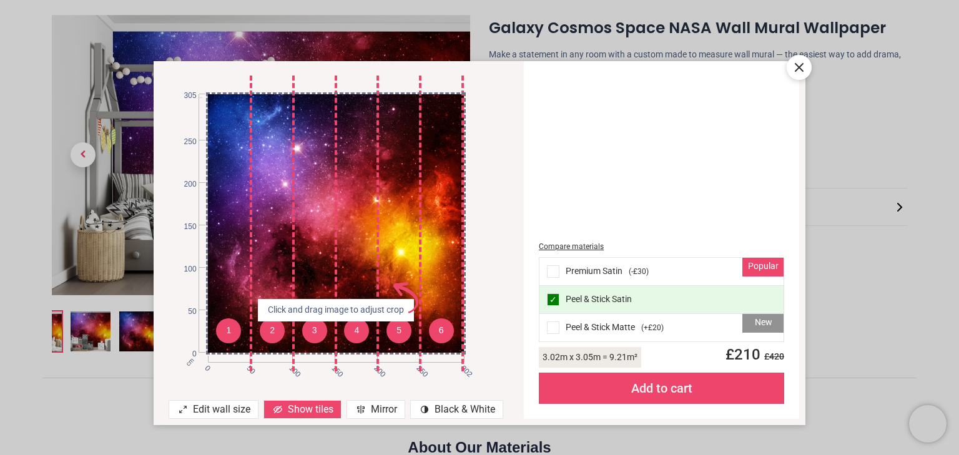
click at [382, 408] on div "Mirror" at bounding box center [375, 409] width 59 height 19
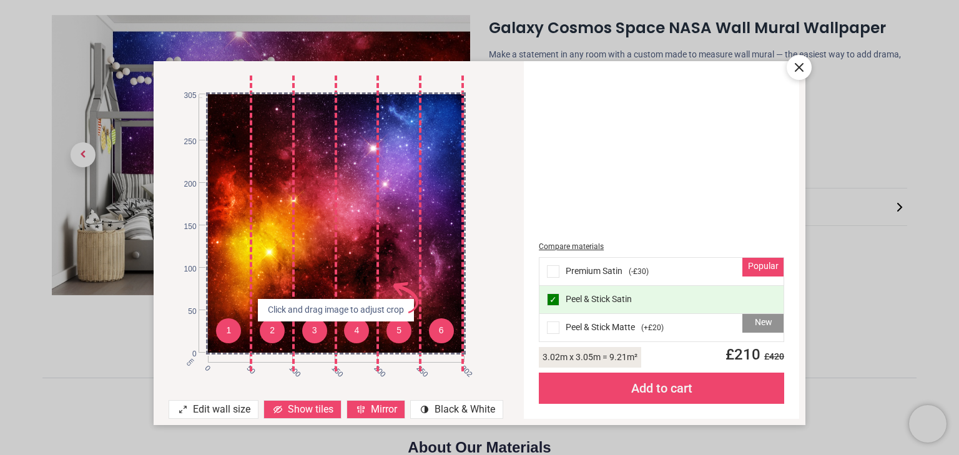
click at [382, 408] on div "Mirror" at bounding box center [375, 409] width 59 height 19
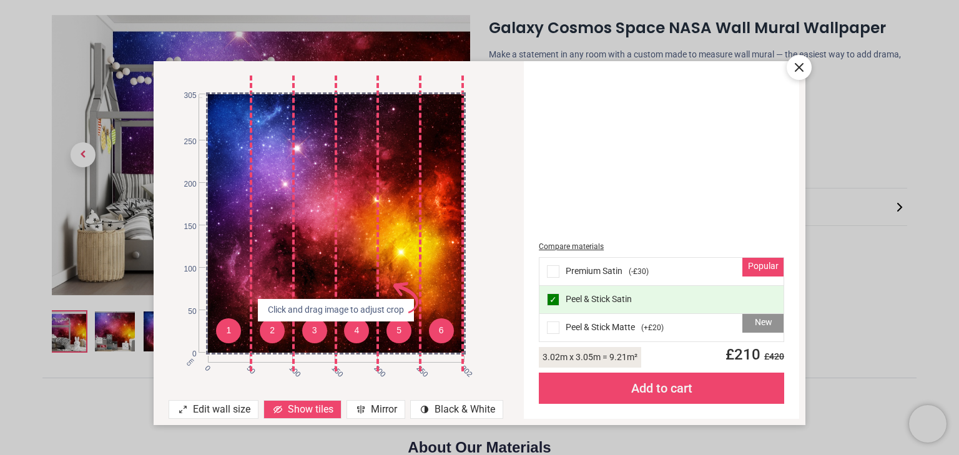
click at [382, 408] on div "Mirror" at bounding box center [375, 409] width 59 height 19
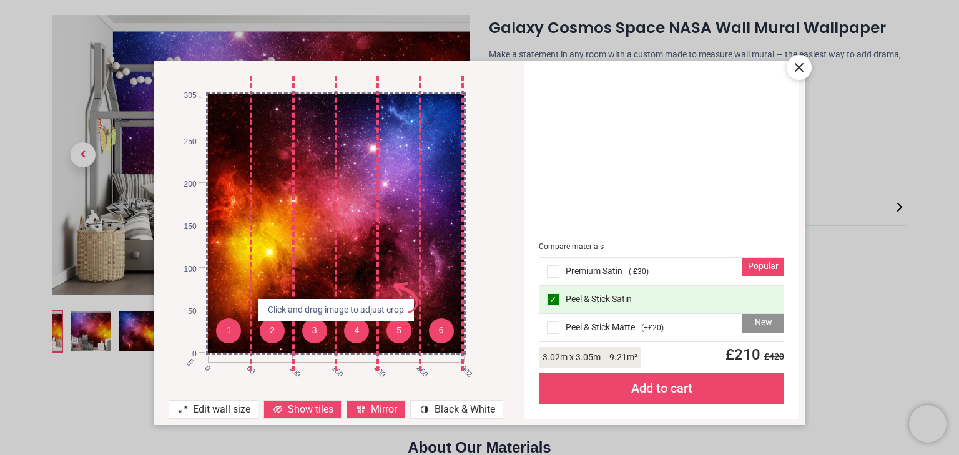
click at [382, 408] on div "Mirror" at bounding box center [375, 409] width 59 height 19
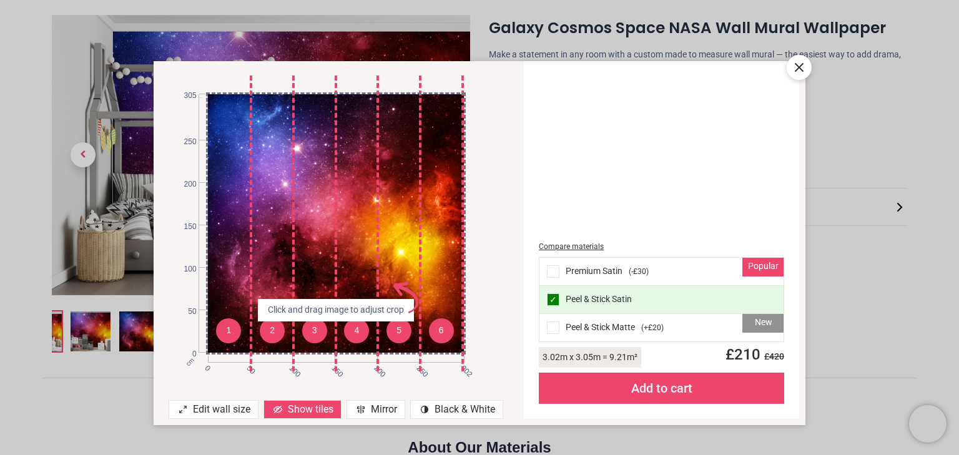
click at [382, 408] on div "Mirror" at bounding box center [375, 409] width 59 height 19
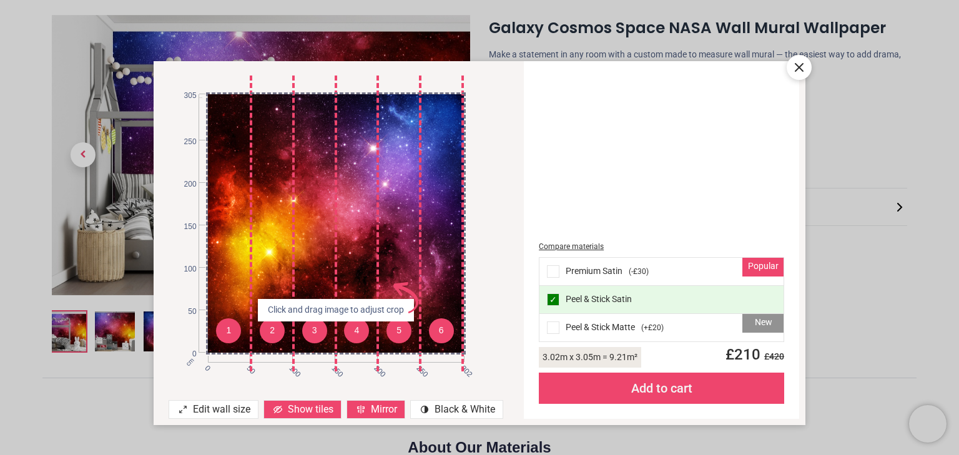
click at [382, 408] on div "Mirror" at bounding box center [375, 409] width 59 height 19
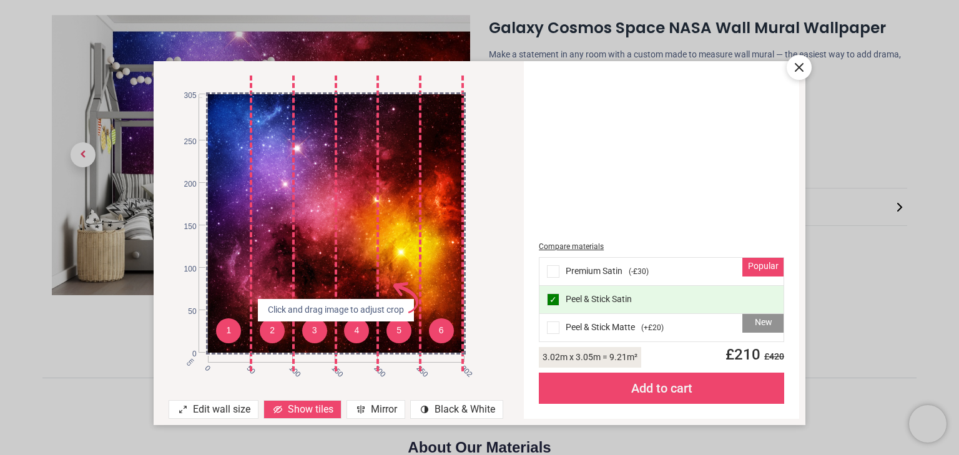
click at [382, 408] on div "Mirror" at bounding box center [375, 409] width 59 height 19
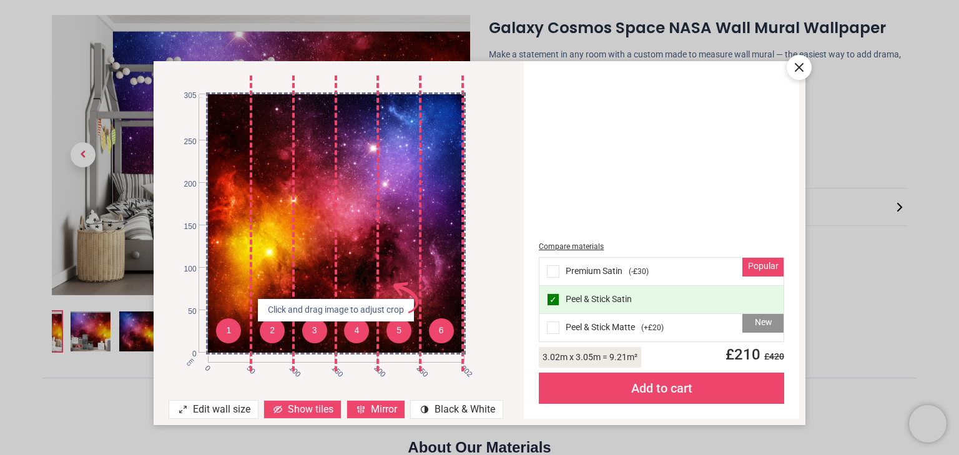
click at [382, 408] on div "Mirror" at bounding box center [375, 409] width 59 height 19
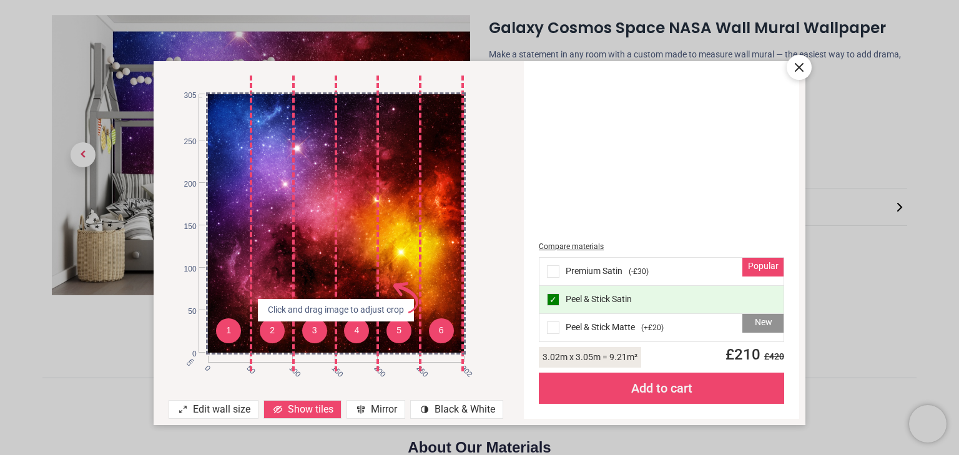
click at [382, 408] on div "Mirror" at bounding box center [375, 409] width 59 height 19
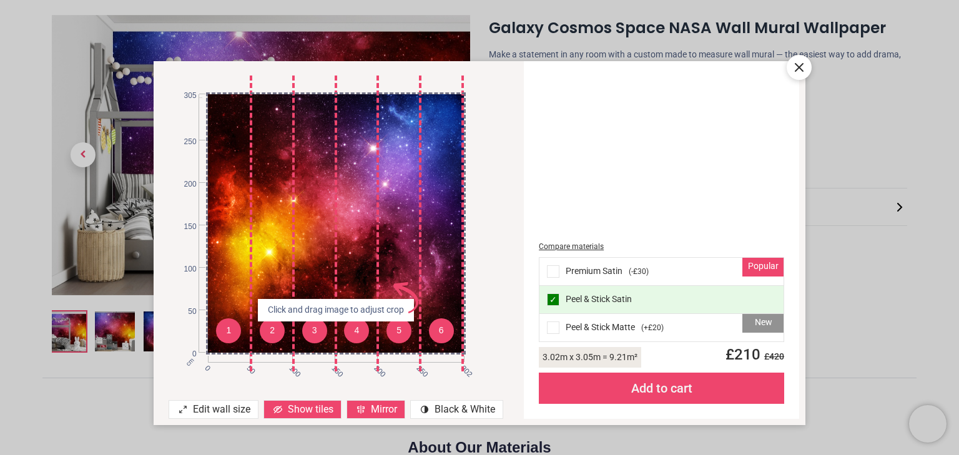
click at [803, 66] on icon at bounding box center [798, 67] width 15 height 15
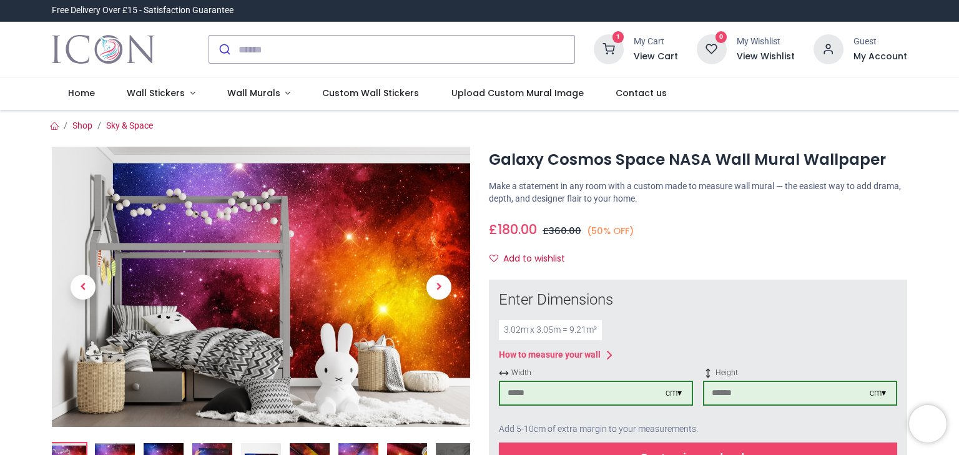
click at [140, 41] on img "Logo of Icon Wall Stickers" at bounding box center [103, 49] width 103 height 35
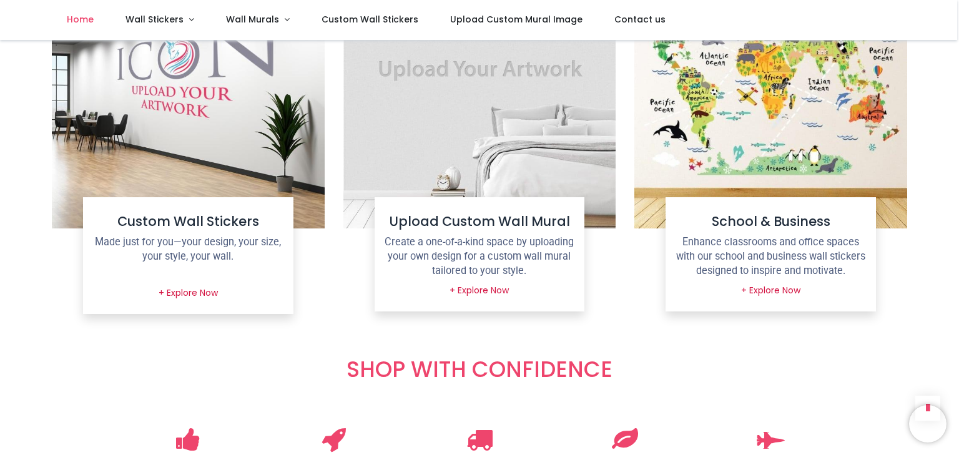
scroll to position [1810, 0]
